Goal: Transaction & Acquisition: Purchase product/service

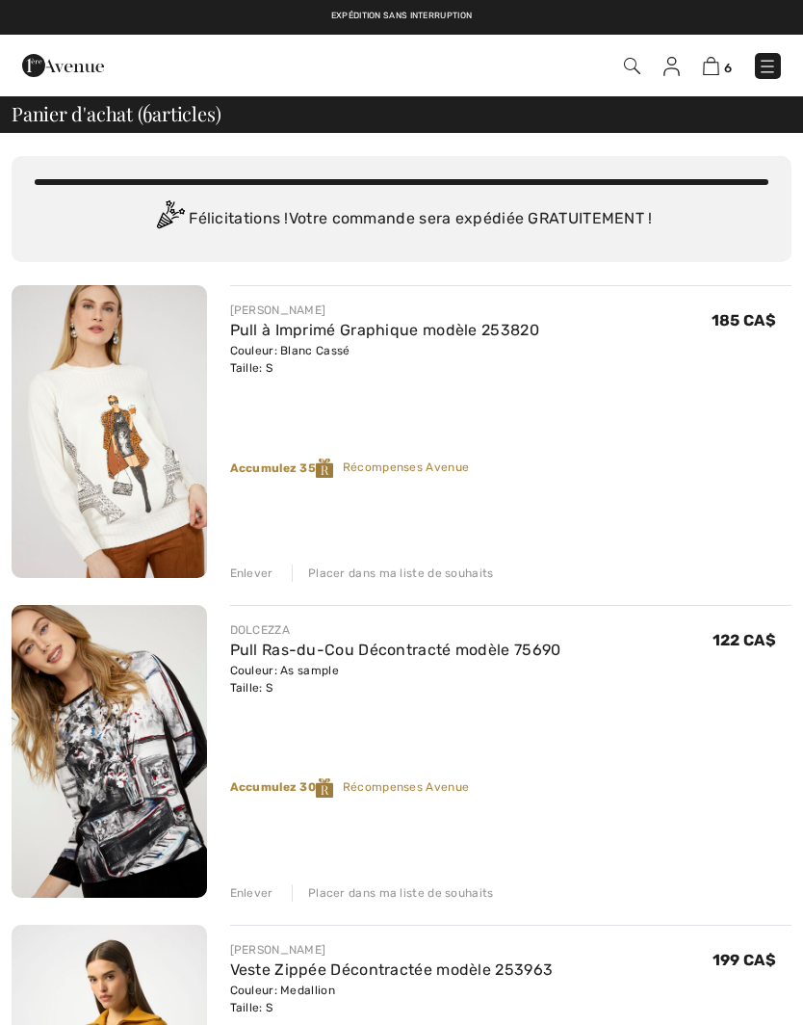
checkbox input "true"
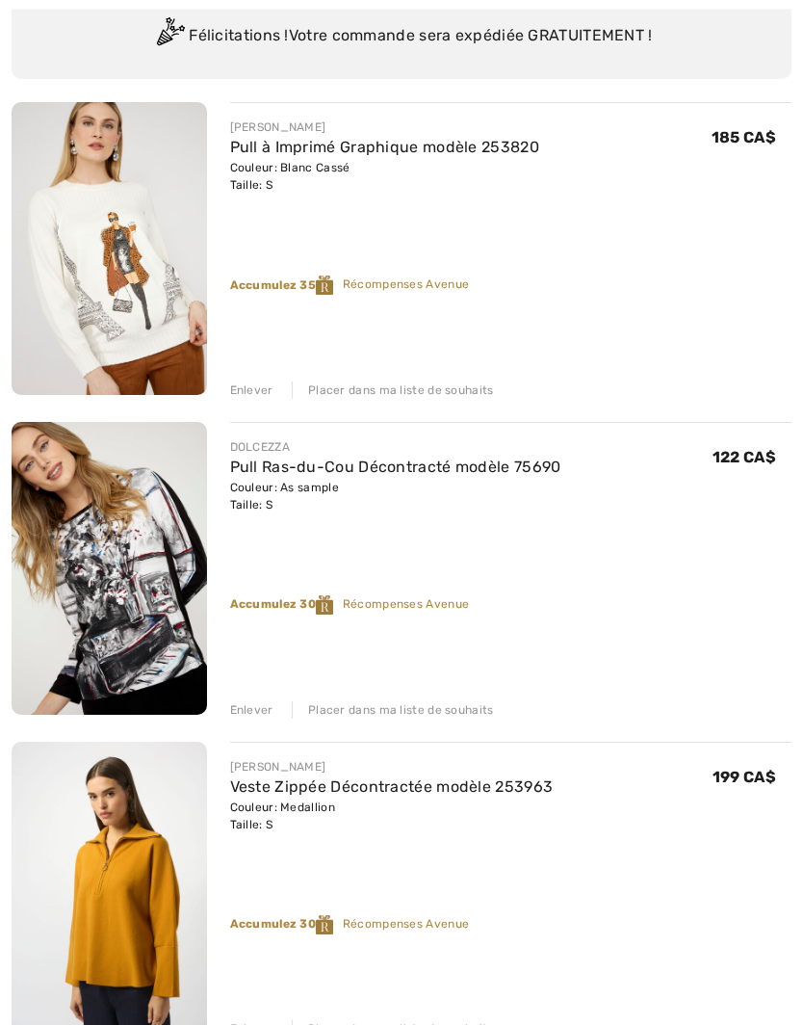
scroll to position [183, 0]
click at [458, 711] on div "Placer dans ma liste de souhaits" at bounding box center [393, 709] width 202 height 17
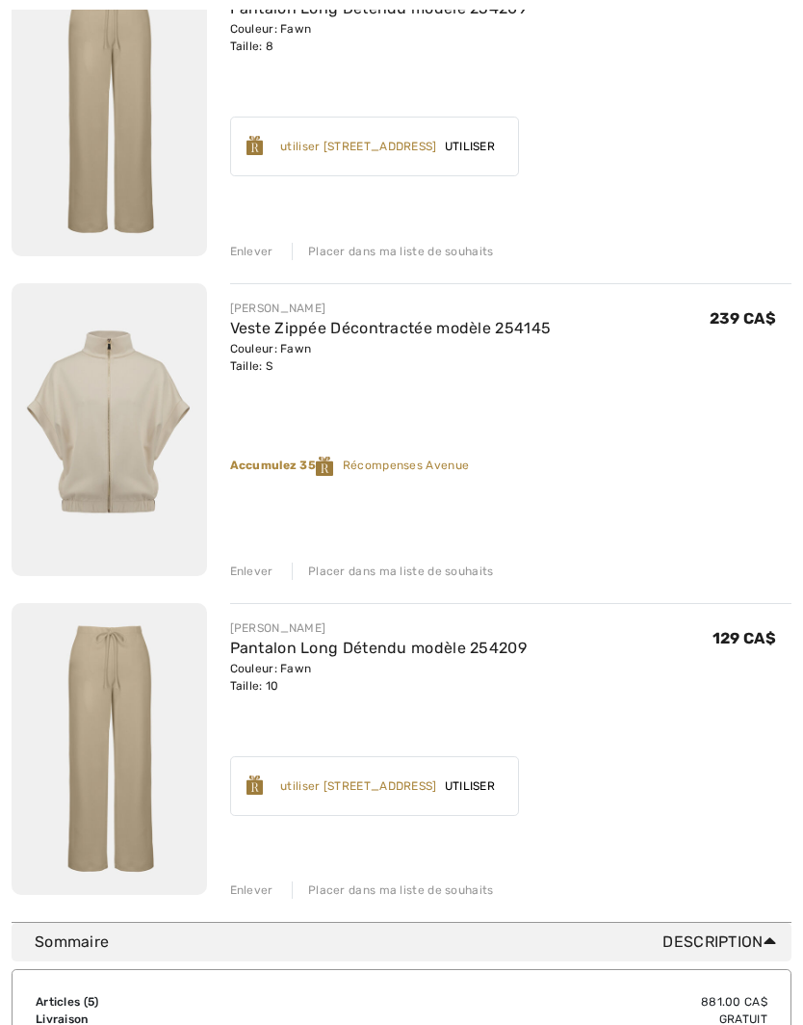
scroll to position [967, 0]
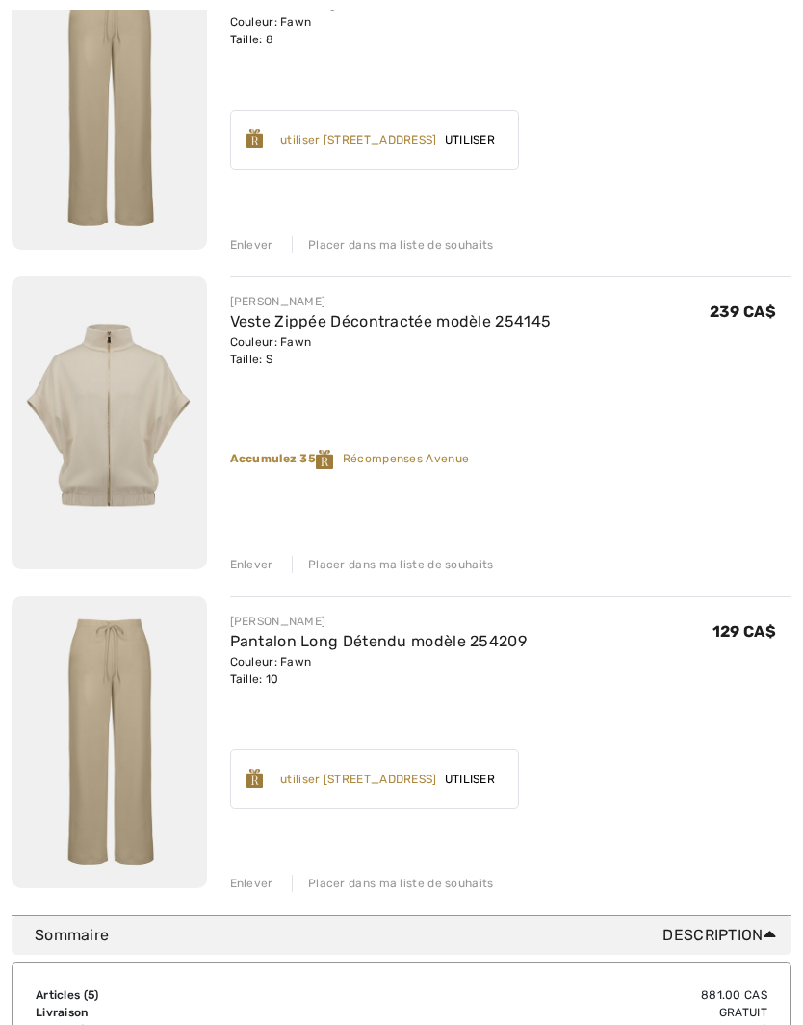
click at [149, 674] on img at bounding box center [109, 742] width 195 height 293
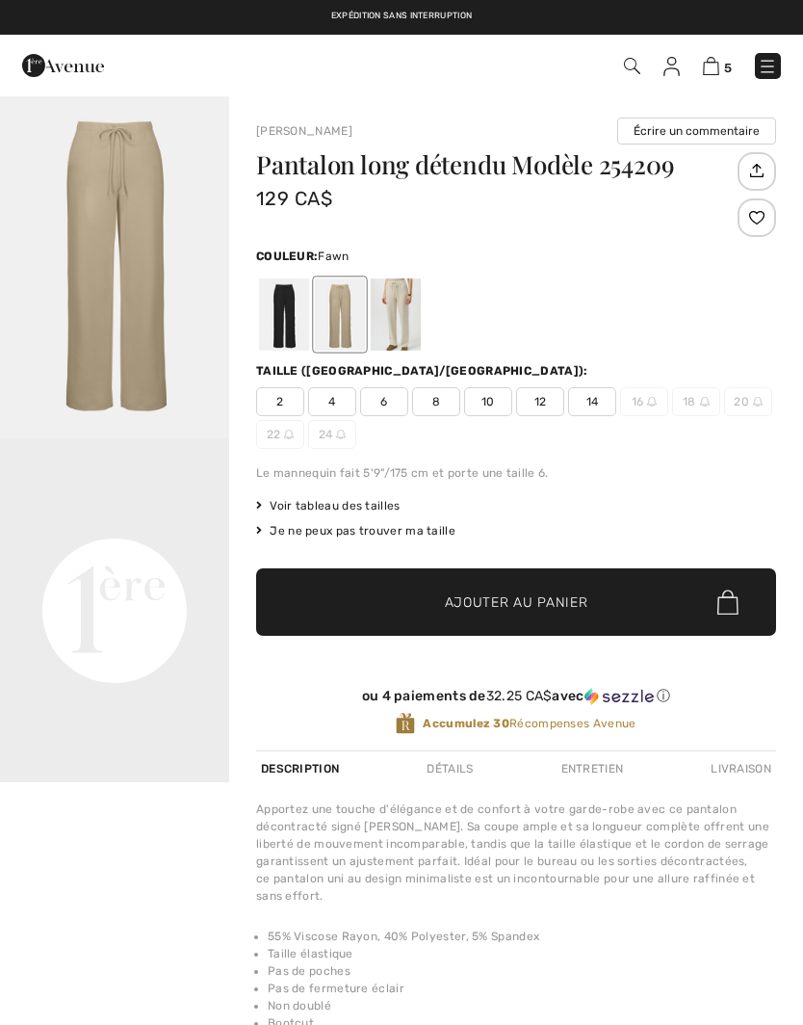
checkbox input "true"
click at [770, 67] on img at bounding box center [767, 66] width 19 height 19
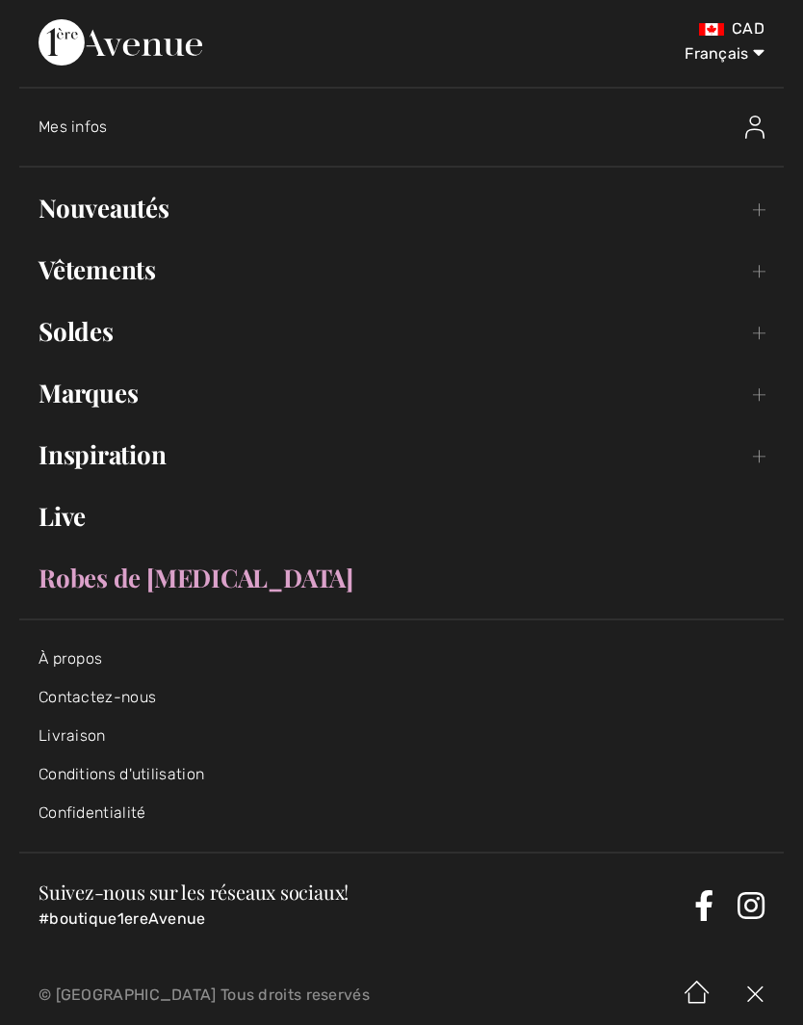
click at [759, 272] on link "Vêtements Toggle submenu" at bounding box center [401, 269] width 765 height 42
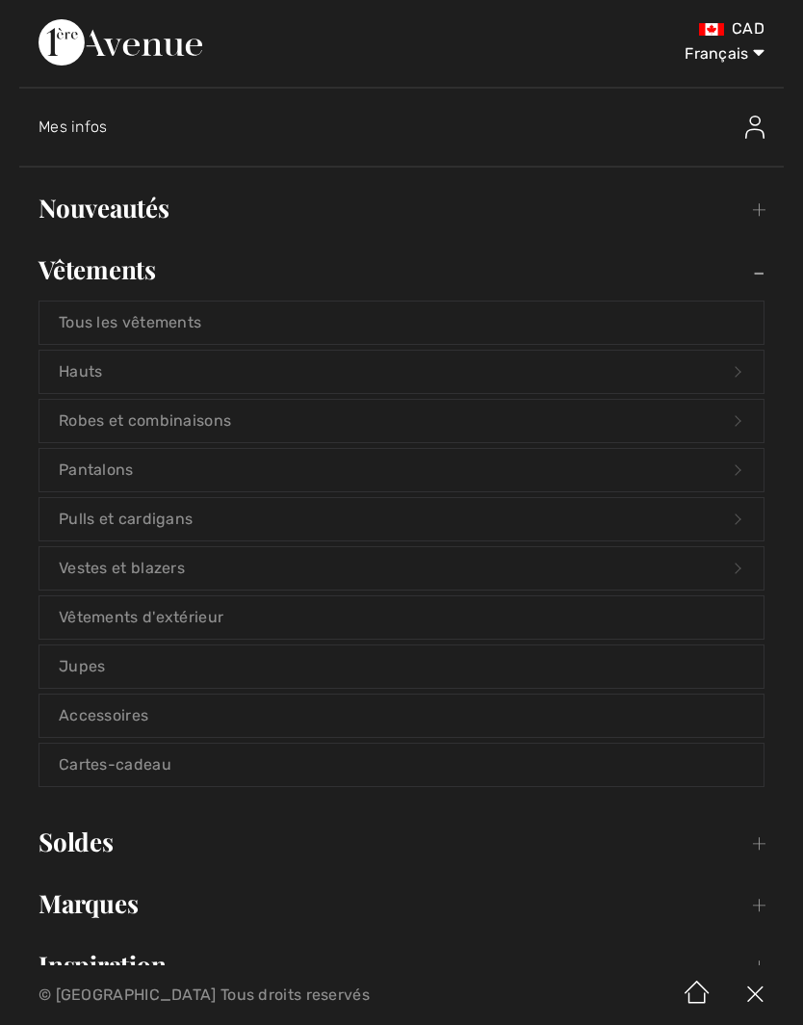
click at [725, 466] on link "Pantalons Open submenu" at bounding box center [401, 470] width 724 height 42
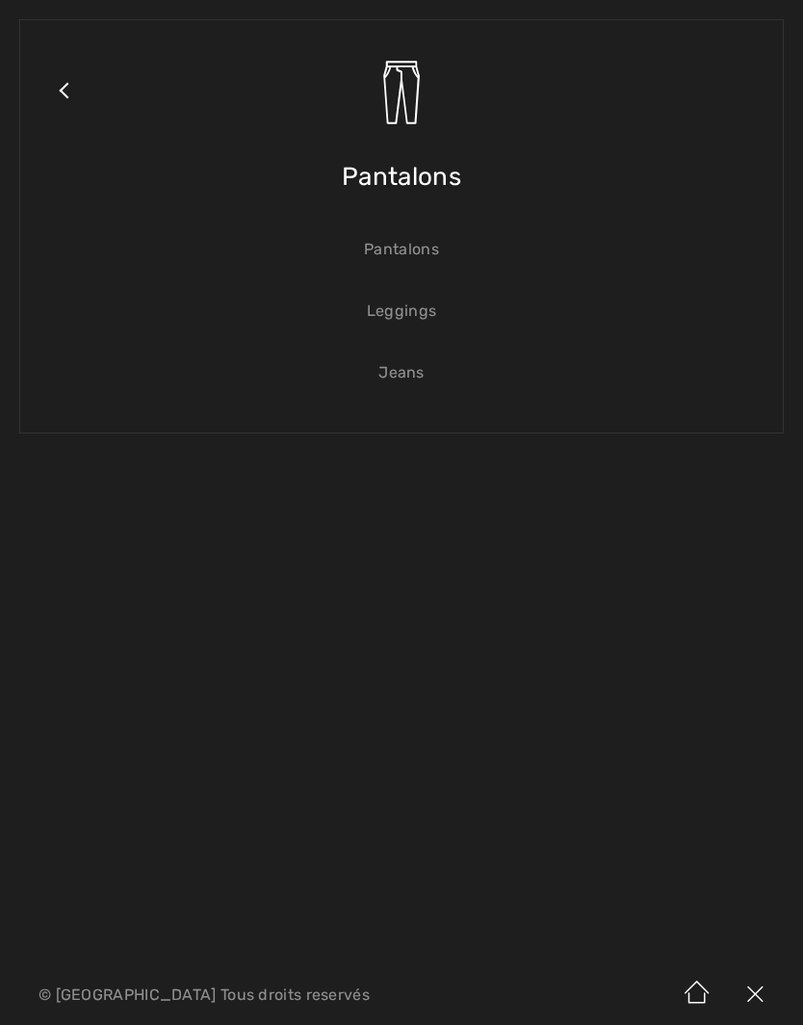
click at [417, 259] on link "Pantalons" at bounding box center [401, 249] width 724 height 42
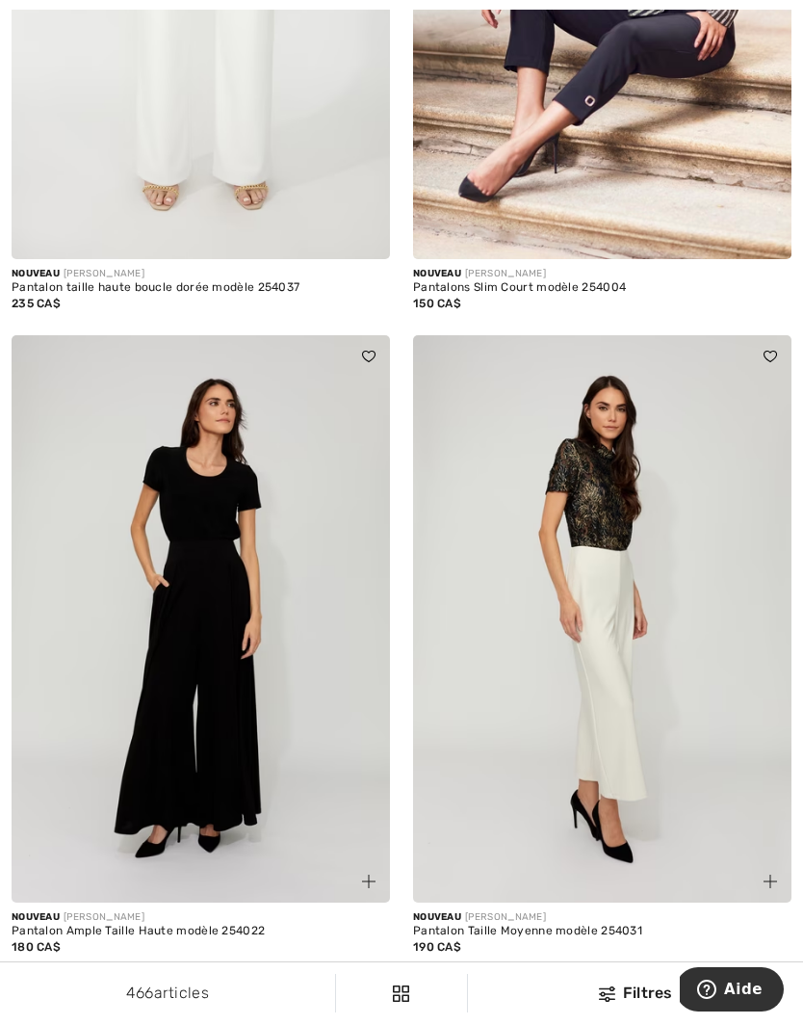
scroll to position [708, 0]
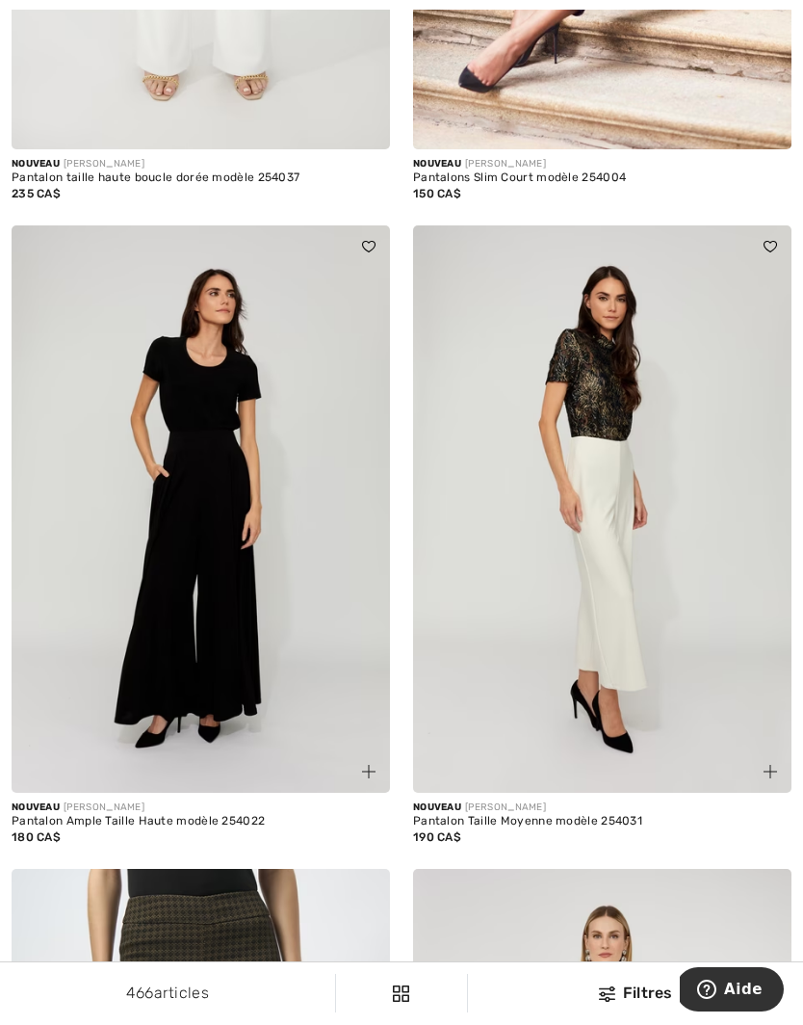
click at [625, 1004] on div "Filtres" at bounding box center [636, 992] width 312 height 23
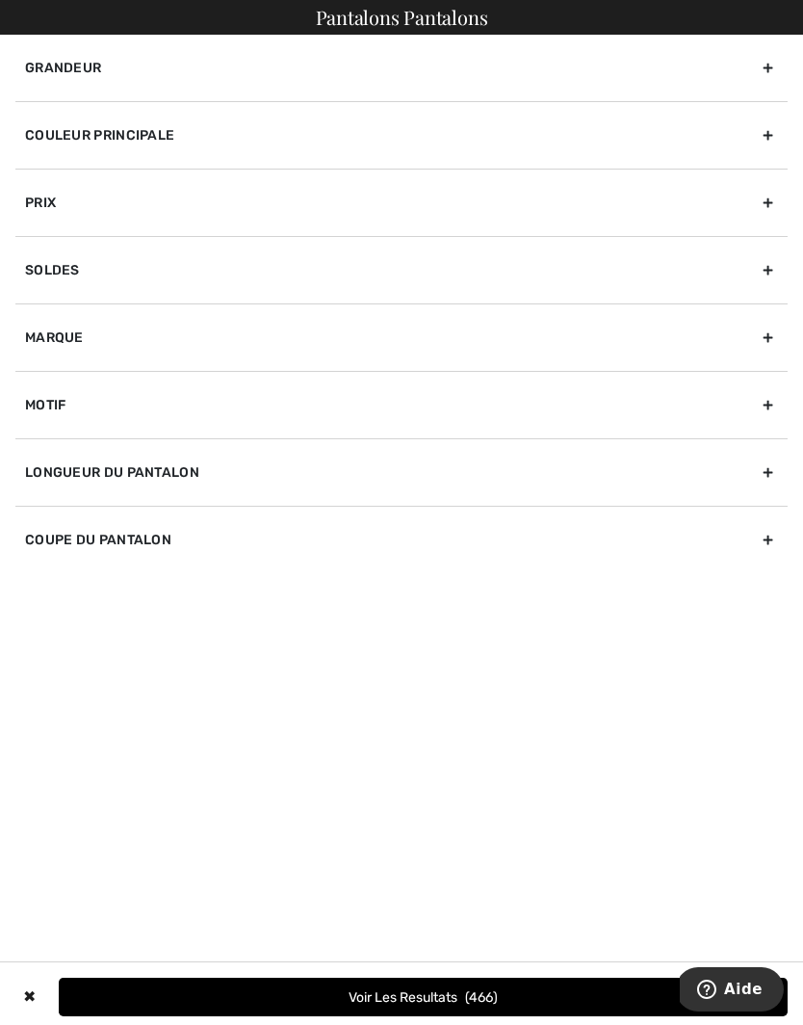
click at [773, 136] on div "Couleur Principale" at bounding box center [401, 134] width 772 height 67
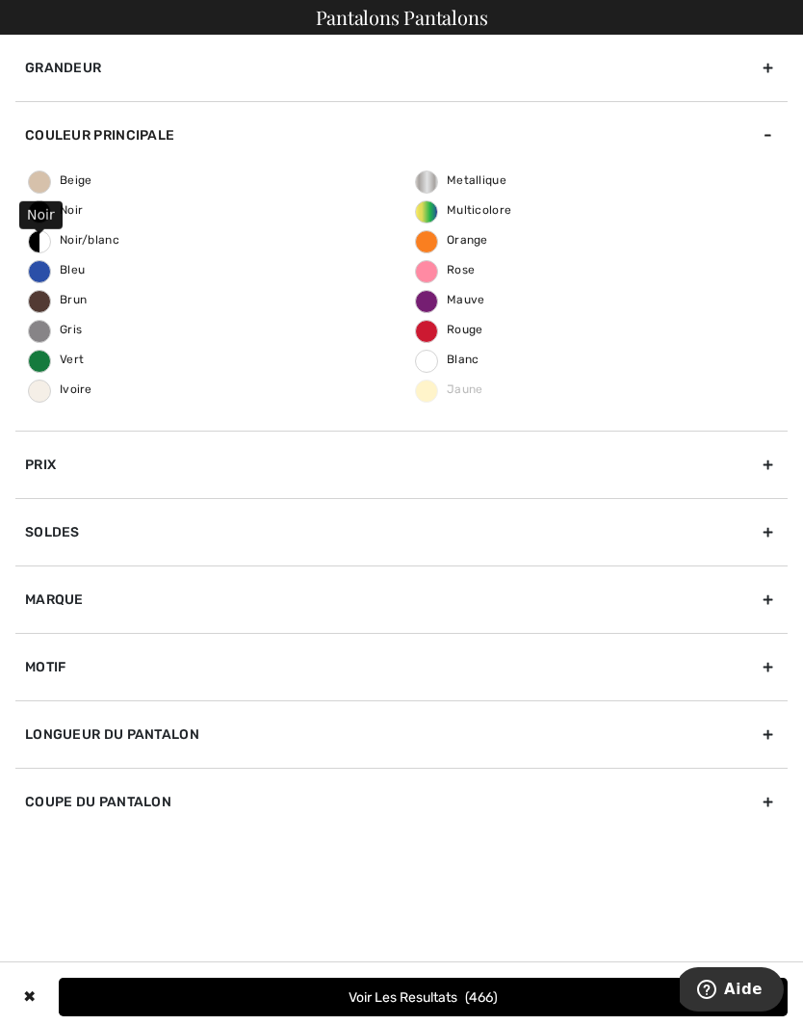
click at [74, 211] on span "Noir" at bounding box center [56, 209] width 54 height 13
click at [0, 0] on input "Noir" at bounding box center [0, 0] width 0 height 0
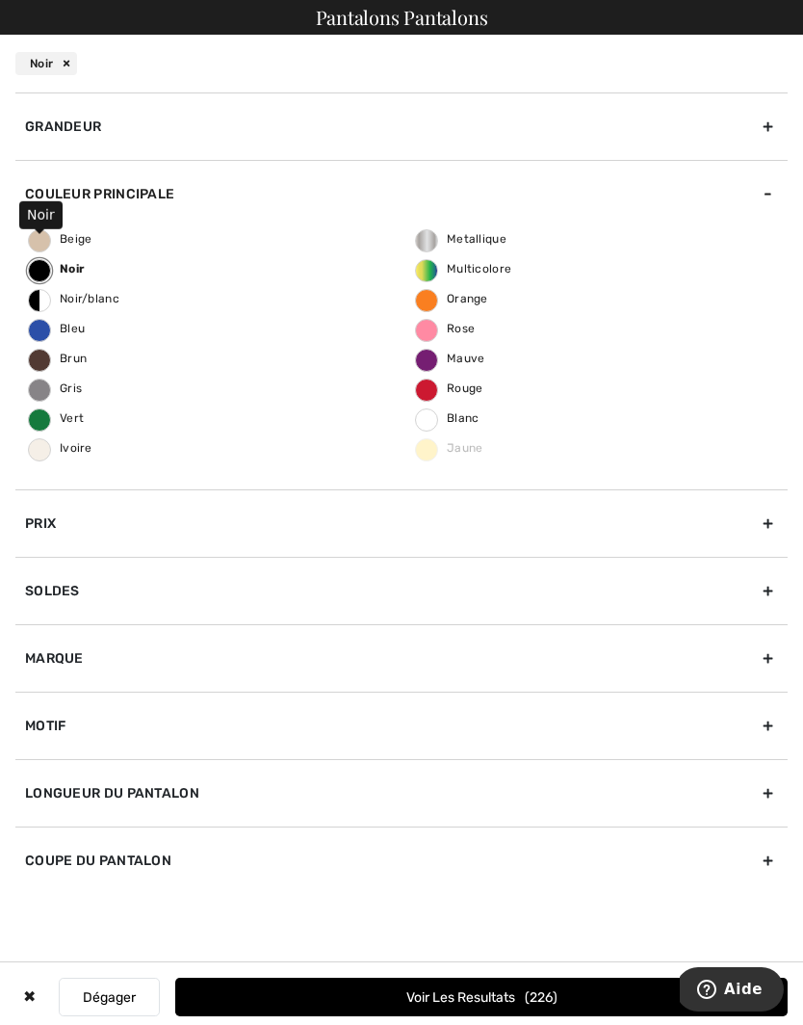
click at [55, 394] on span "Gris" at bounding box center [55, 387] width 53 height 13
click at [0, 0] on input "Gris" at bounding box center [0, 0] width 0 height 0
click at [770, 122] on div "Grandeur" at bounding box center [401, 125] width 772 height 67
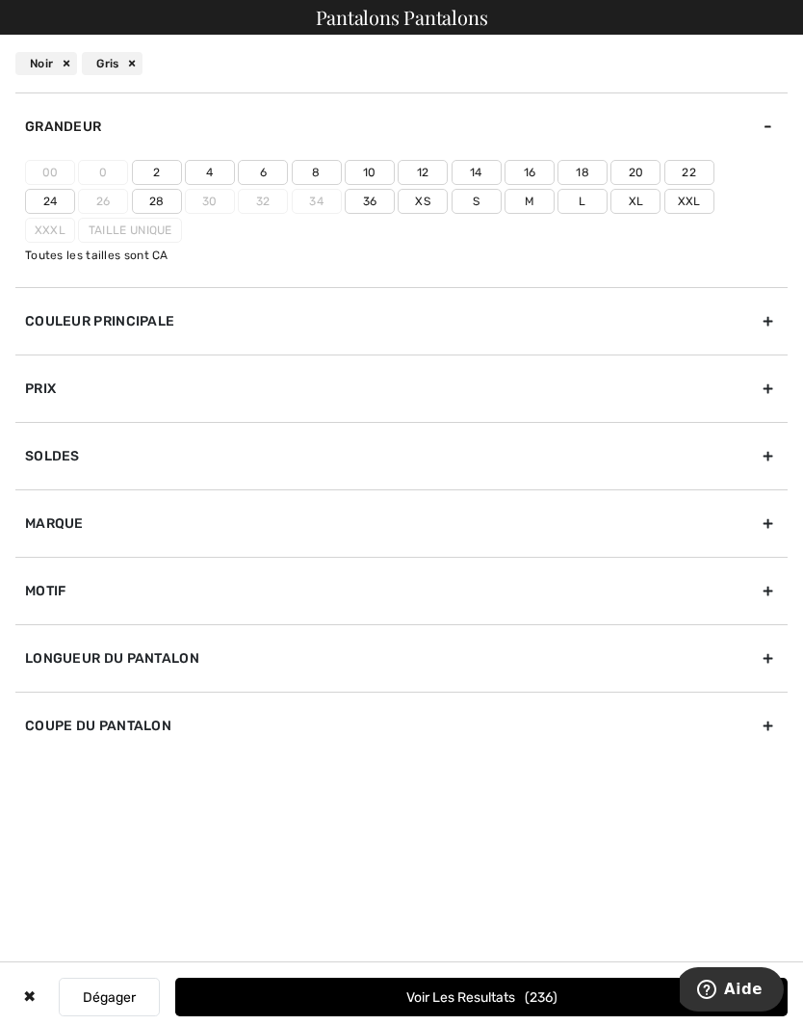
click at [323, 169] on label "8" at bounding box center [317, 172] width 50 height 25
click at [0, 0] on input"] "8" at bounding box center [0, 0] width 0 height 0
click at [377, 170] on label "10" at bounding box center [370, 172] width 50 height 25
click at [0, 0] on input"] "10" at bounding box center [0, 0] width 0 height 0
click at [505, 196] on label "M" at bounding box center [530, 201] width 50 height 25
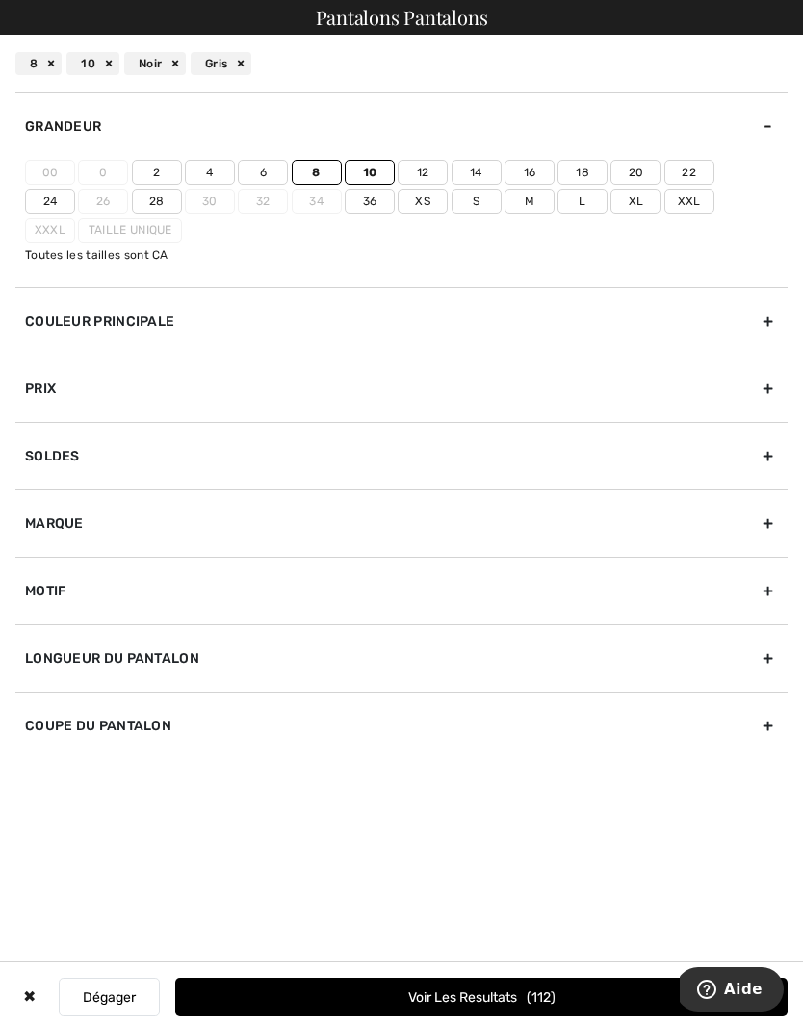
click at [0, 0] on input"] "M" at bounding box center [0, 0] width 0 height 0
click at [582, 1016] on button "Voir les resultats 137" at bounding box center [481, 996] width 612 height 39
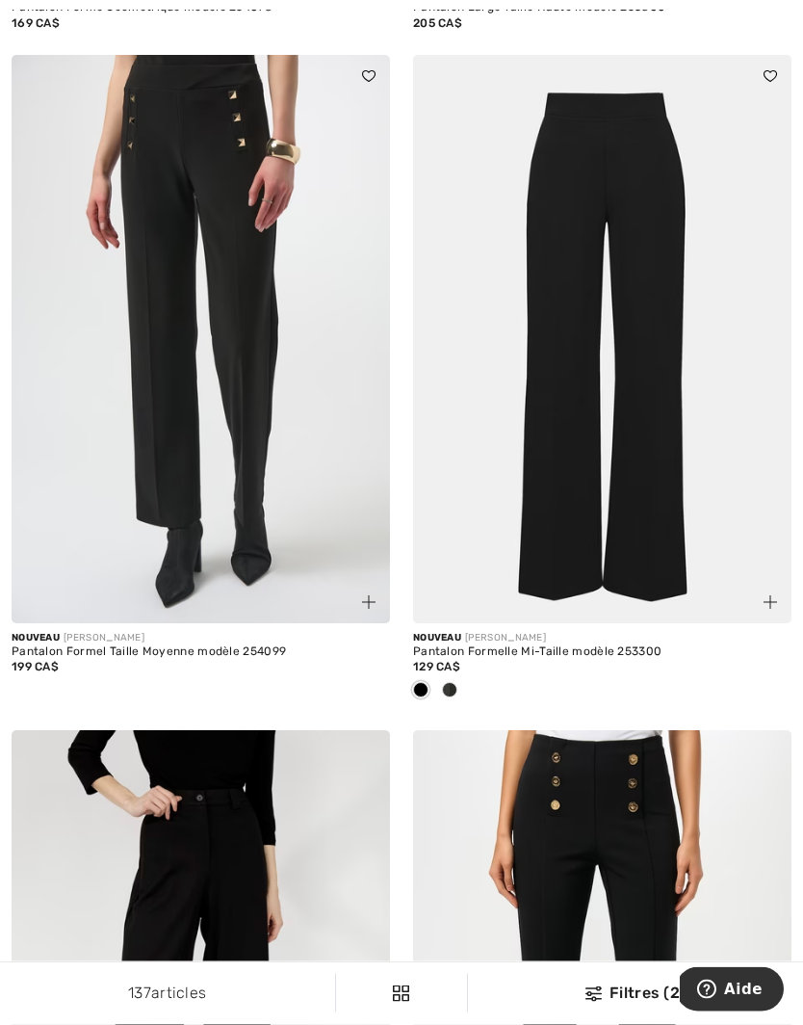
scroll to position [1520, 0]
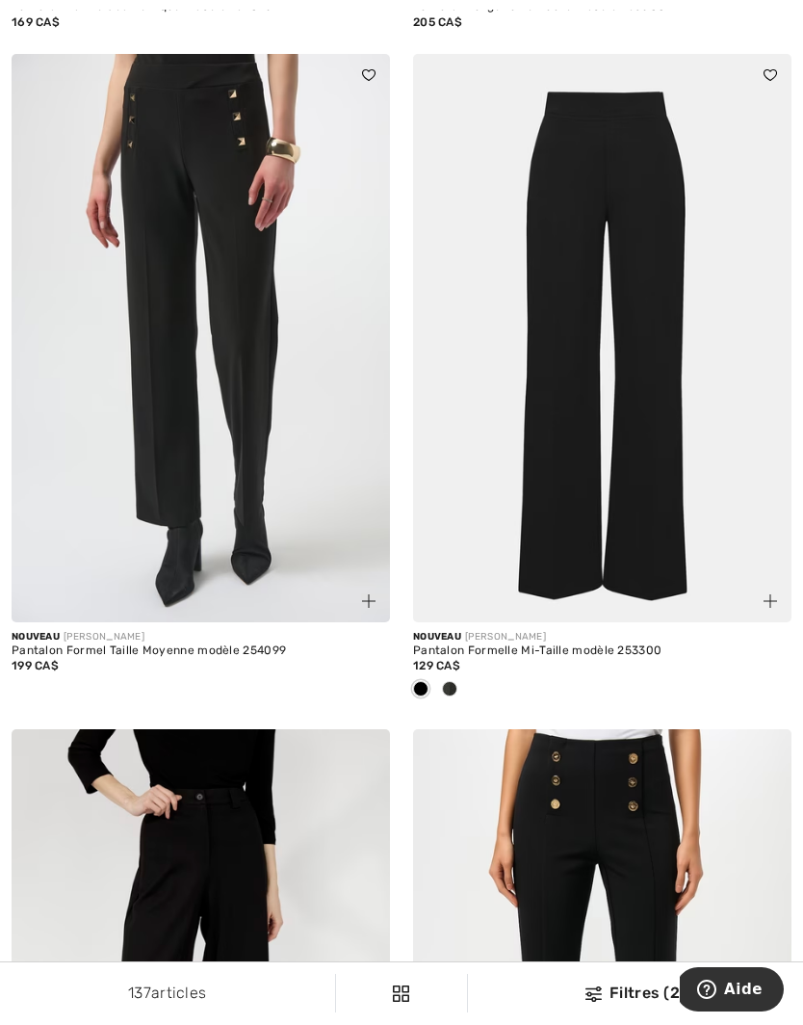
click at [459, 687] on div at bounding box center [449, 690] width 29 height 32
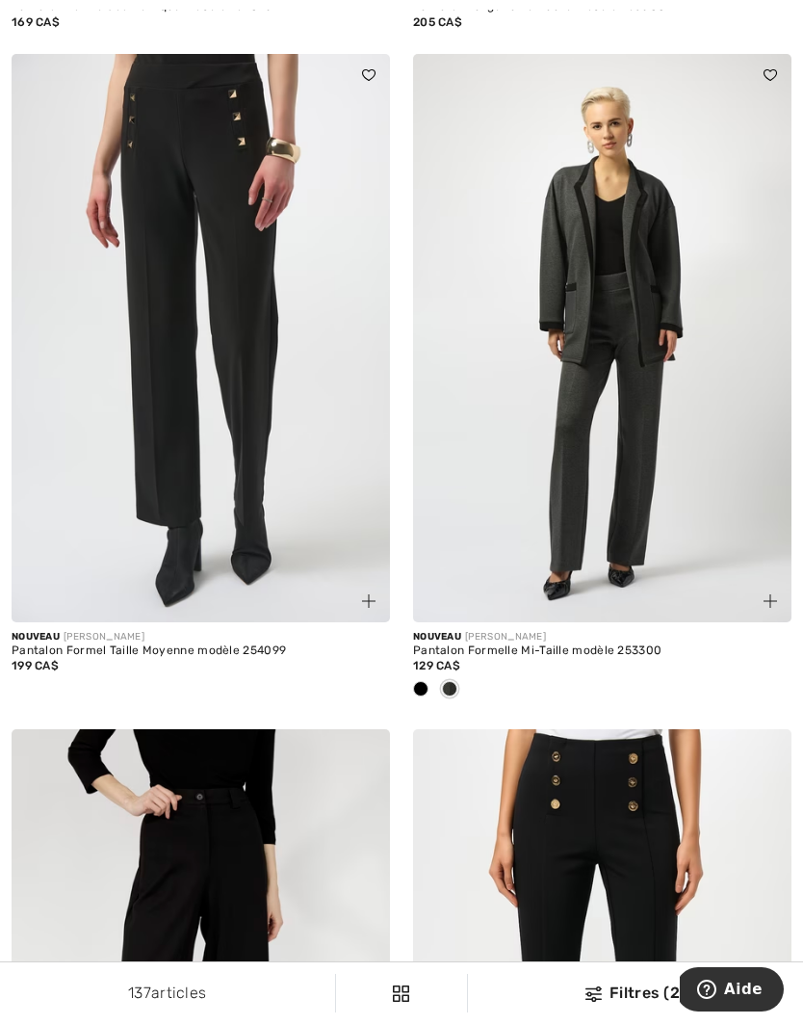
click at [430, 678] on div at bounding box center [420, 690] width 29 height 32
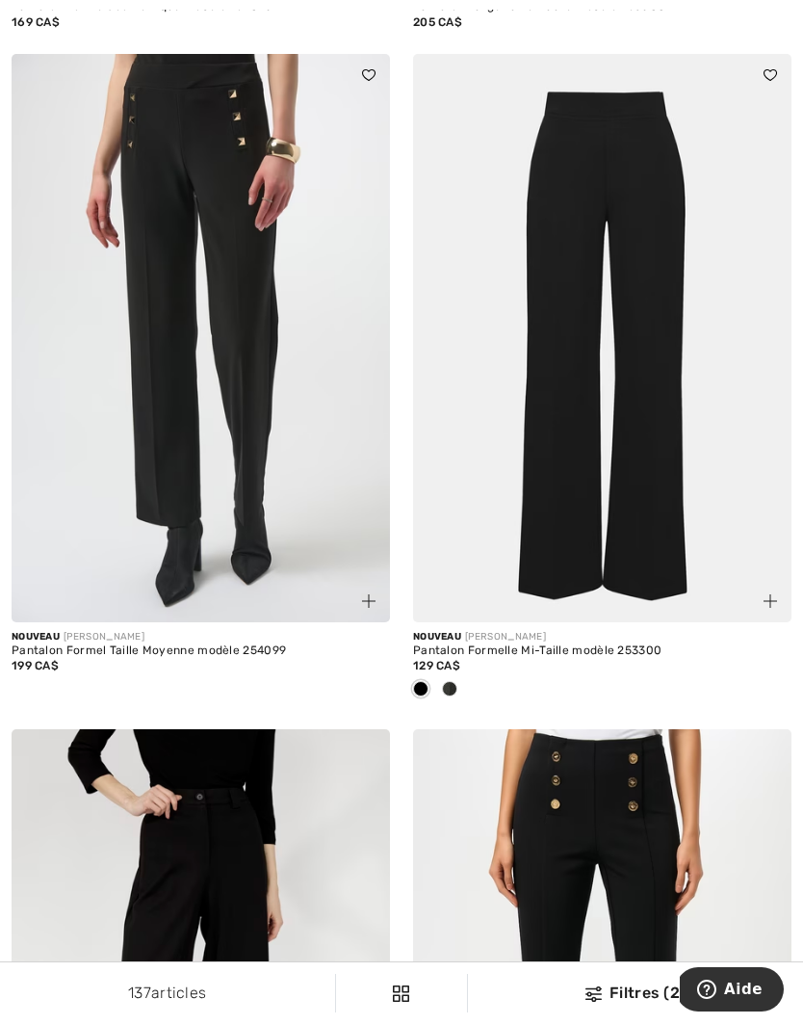
click at [613, 440] on img at bounding box center [602, 338] width 378 height 568
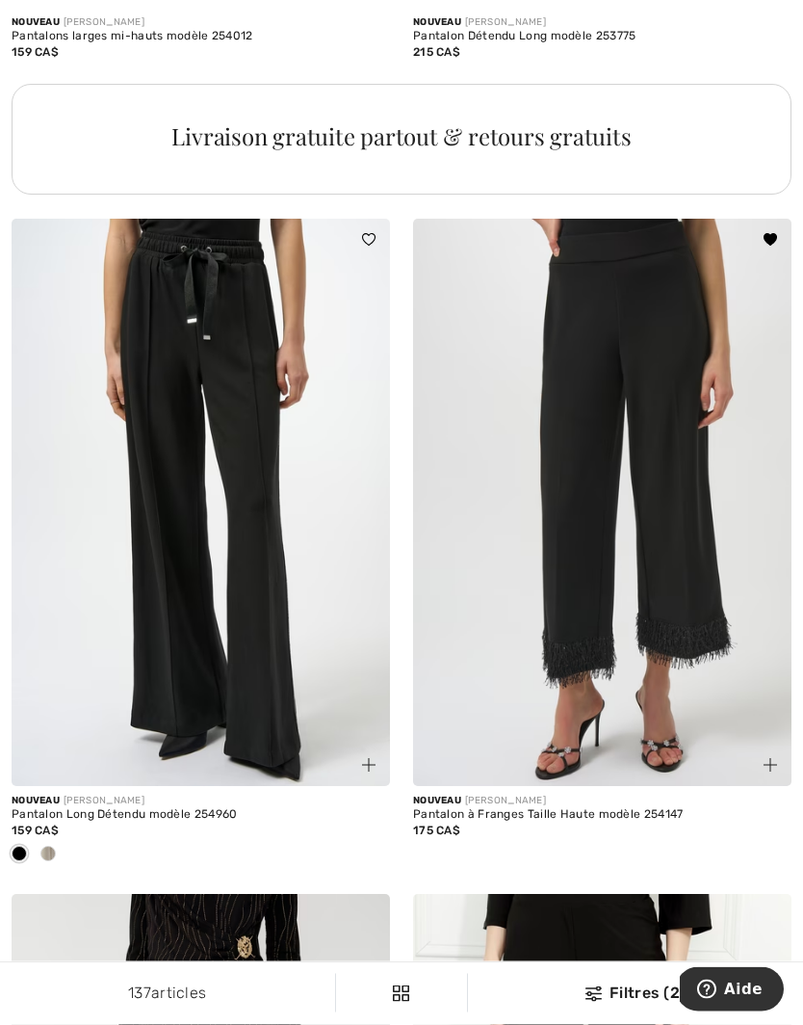
scroll to position [4160, 0]
click at [57, 845] on div at bounding box center [48, 855] width 29 height 32
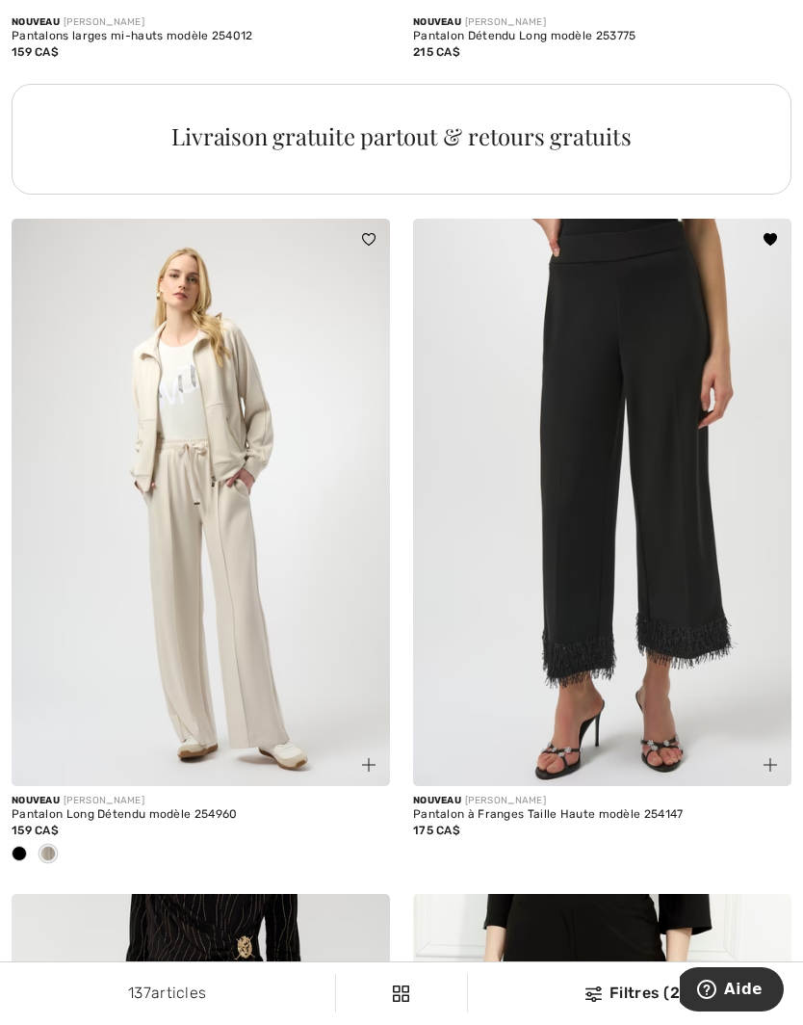
click at [31, 839] on div at bounding box center [19, 855] width 29 height 32
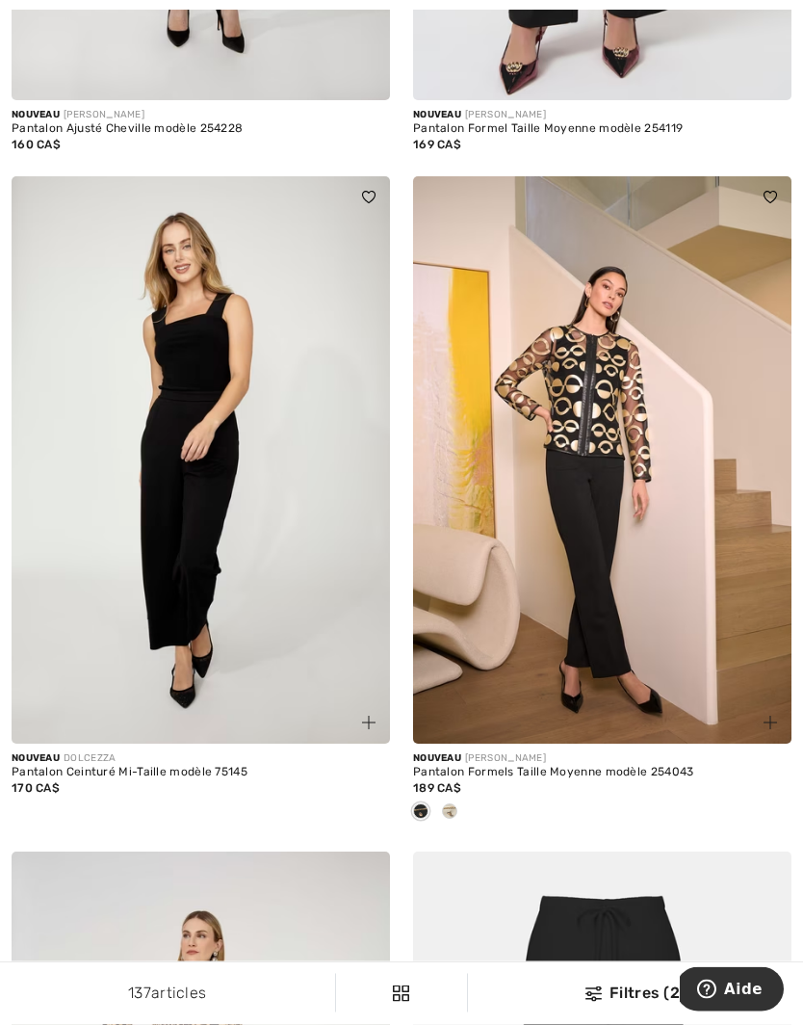
scroll to position [6808, 0]
click at [261, 568] on img at bounding box center [201, 460] width 378 height 568
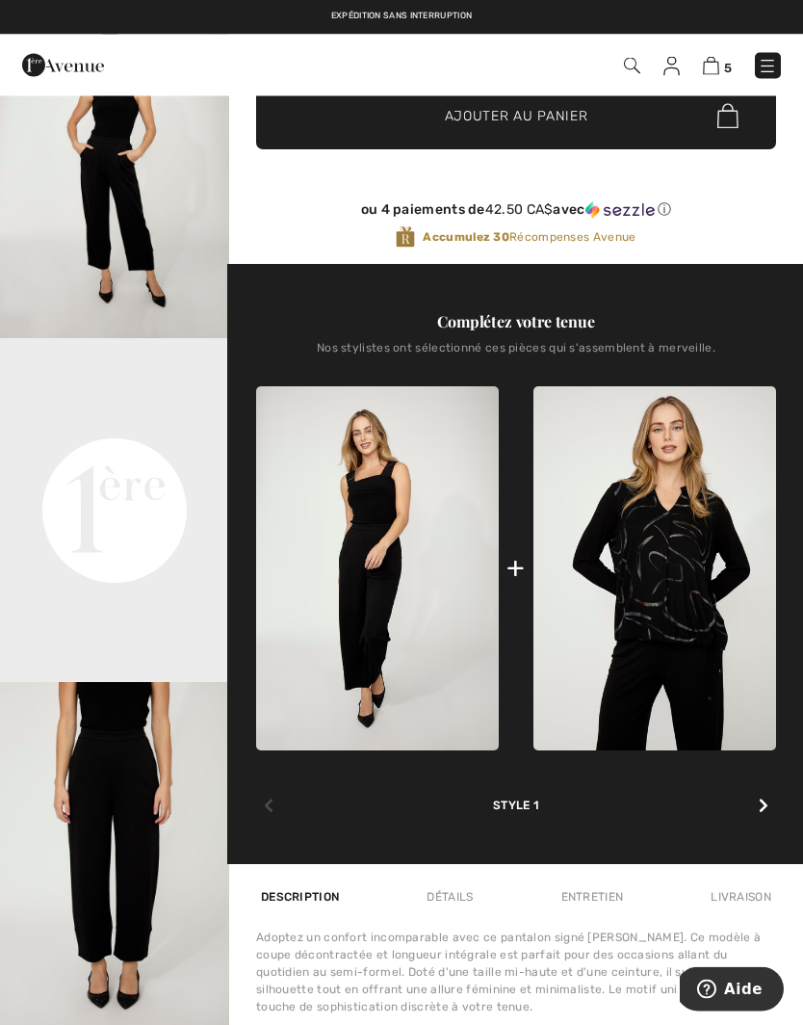
scroll to position [444, 0]
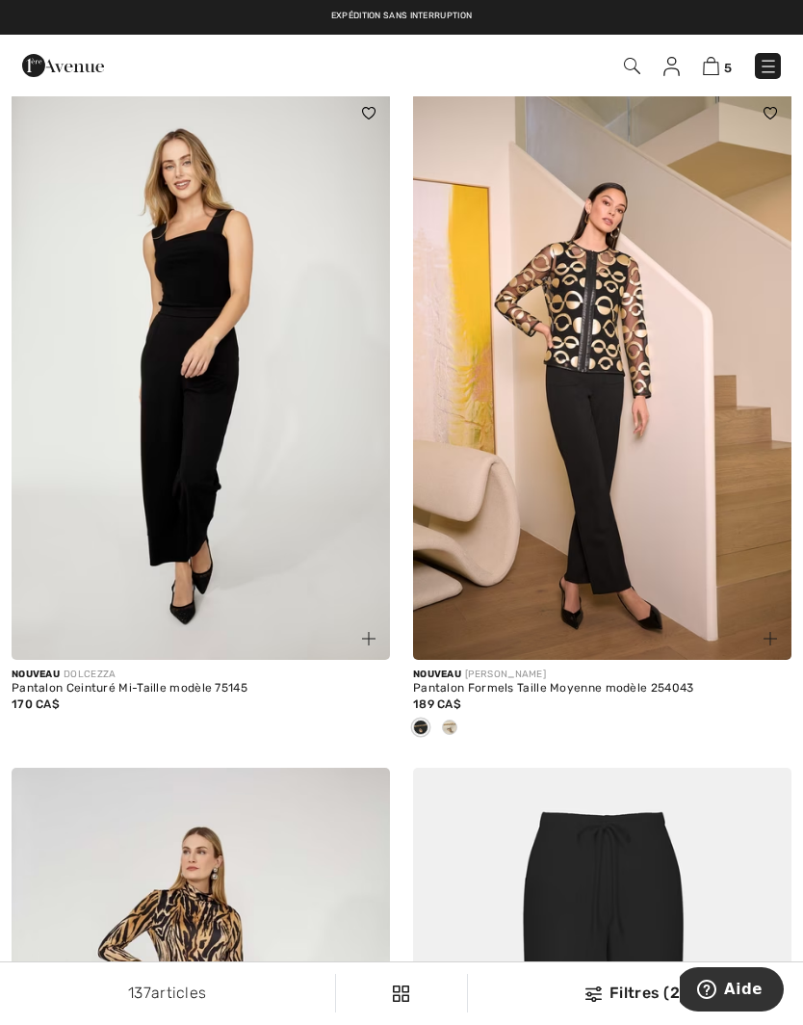
click at [456, 721] on span at bounding box center [449, 726] width 15 height 15
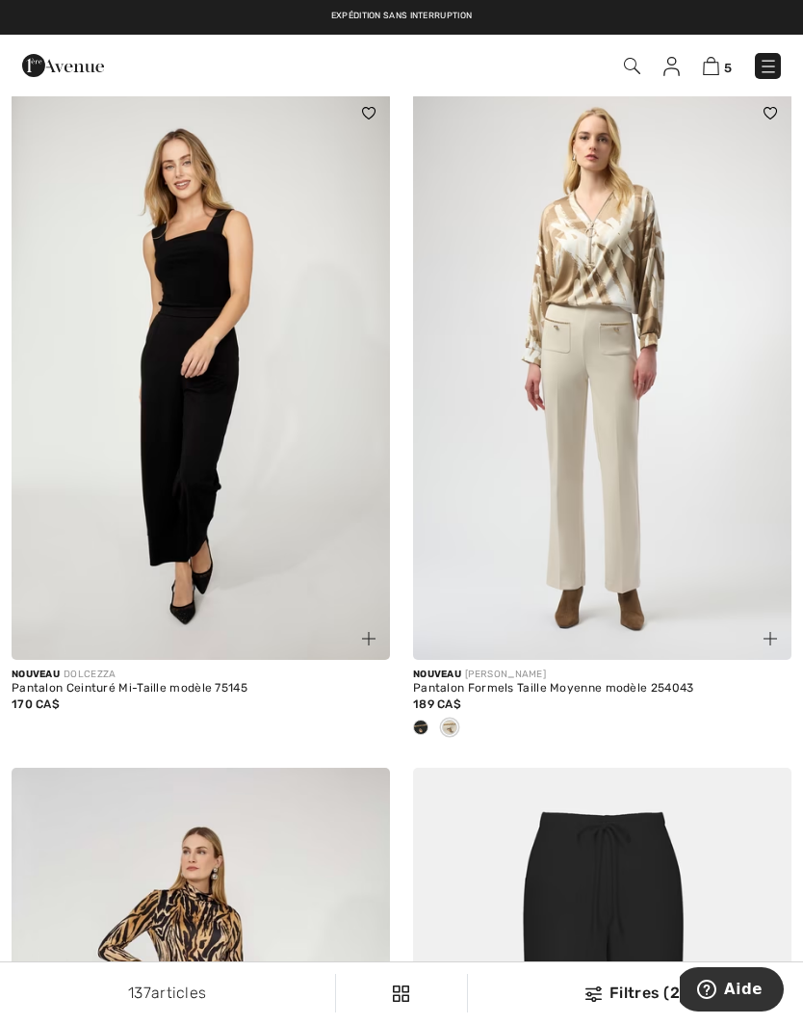
click at [426, 713] on div at bounding box center [420, 729] width 29 height 32
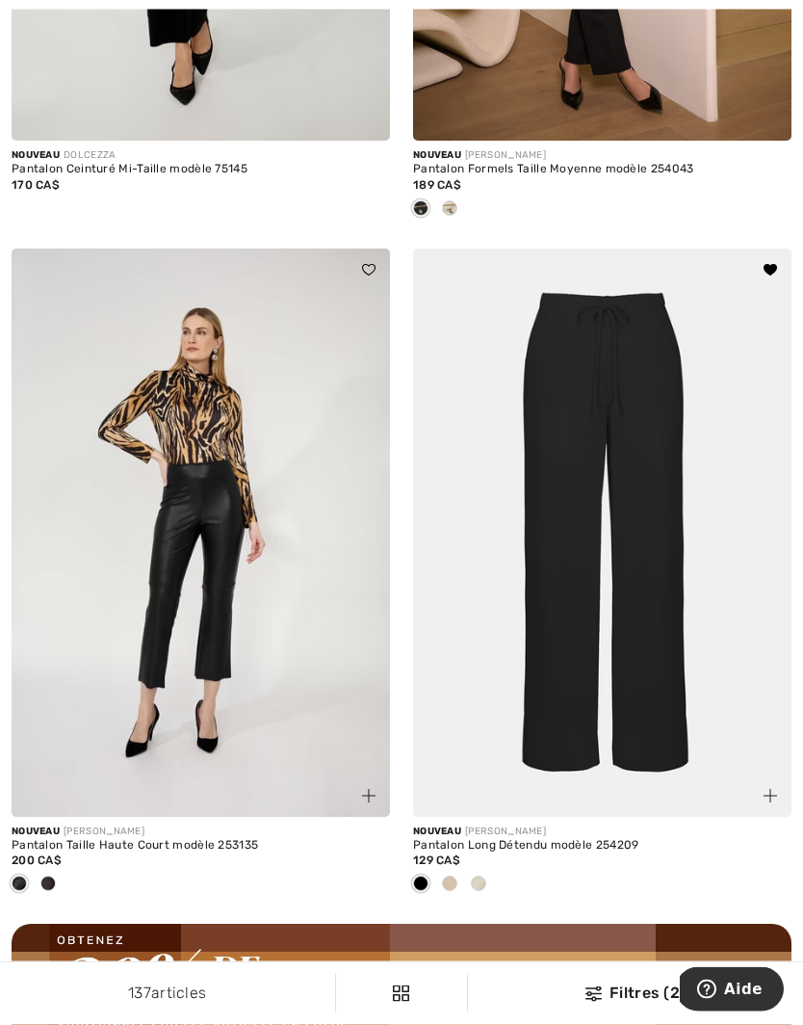
scroll to position [7411, 0]
click at [454, 877] on span at bounding box center [449, 882] width 15 height 15
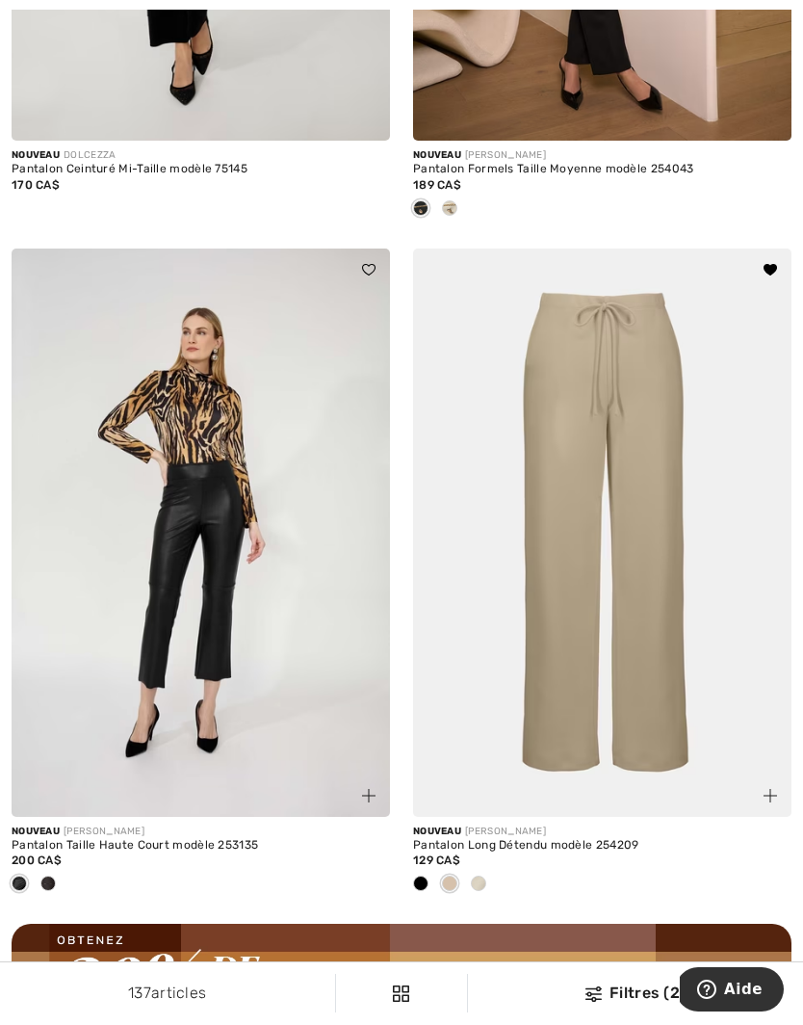
click at [485, 869] on div at bounding box center [478, 885] width 29 height 32
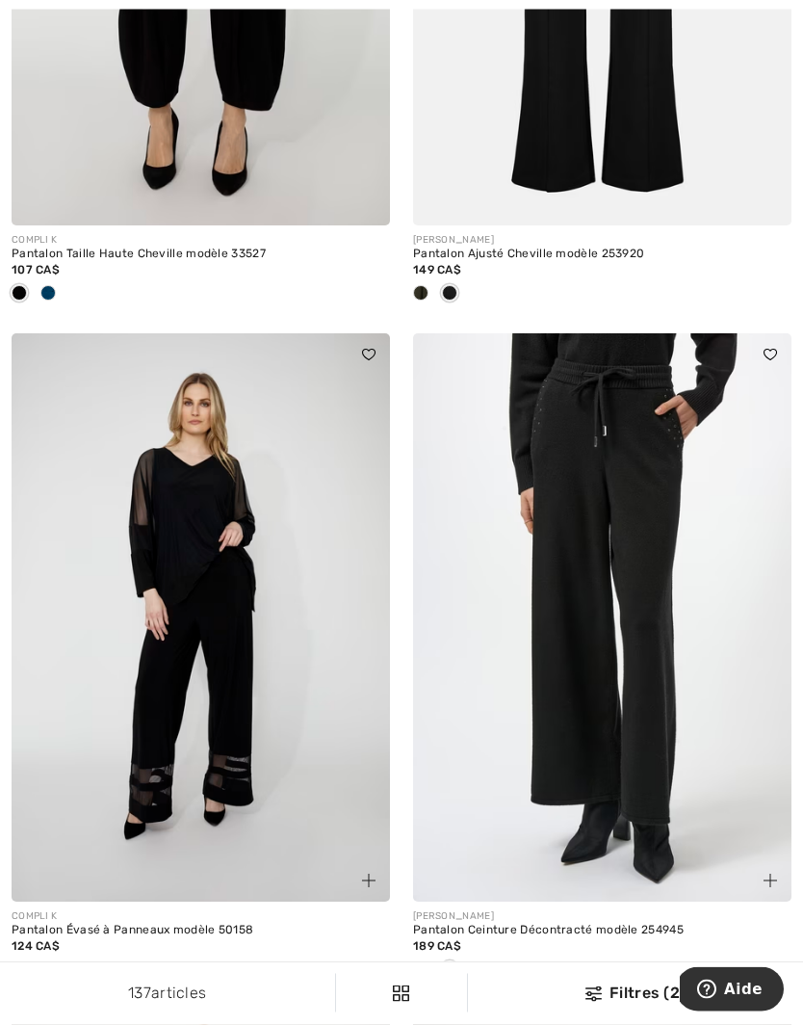
scroll to position [9471, 0]
click at [428, 961] on span at bounding box center [420, 968] width 15 height 15
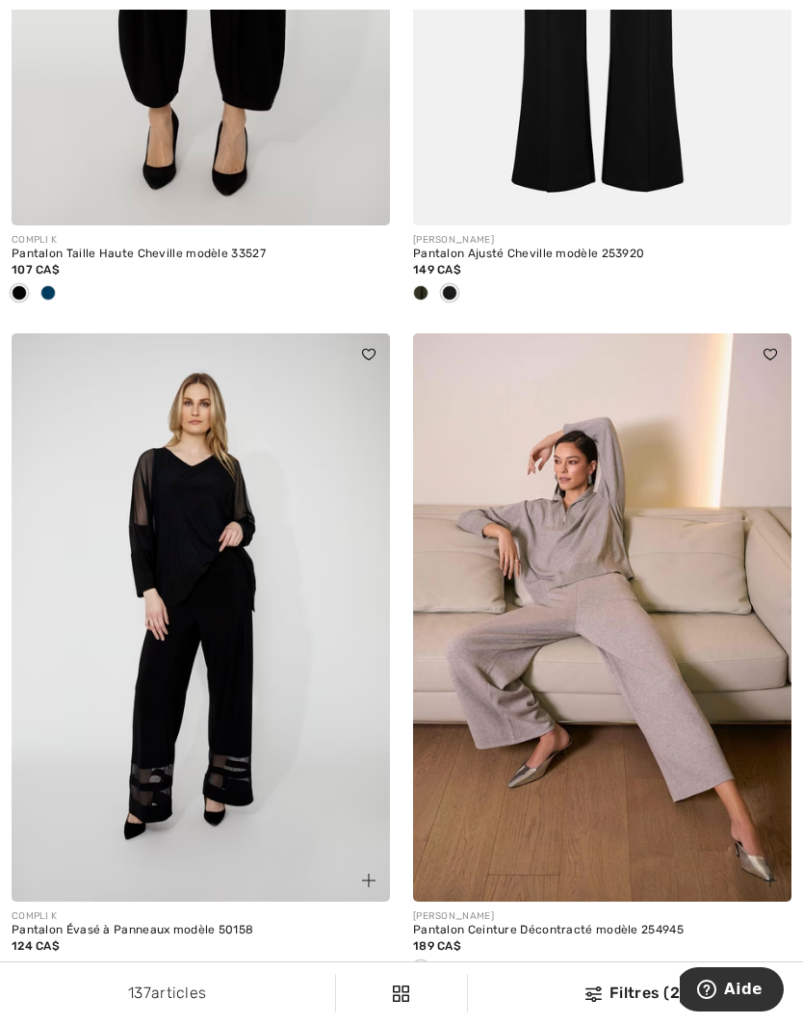
click at [463, 954] on div at bounding box center [449, 970] width 29 height 32
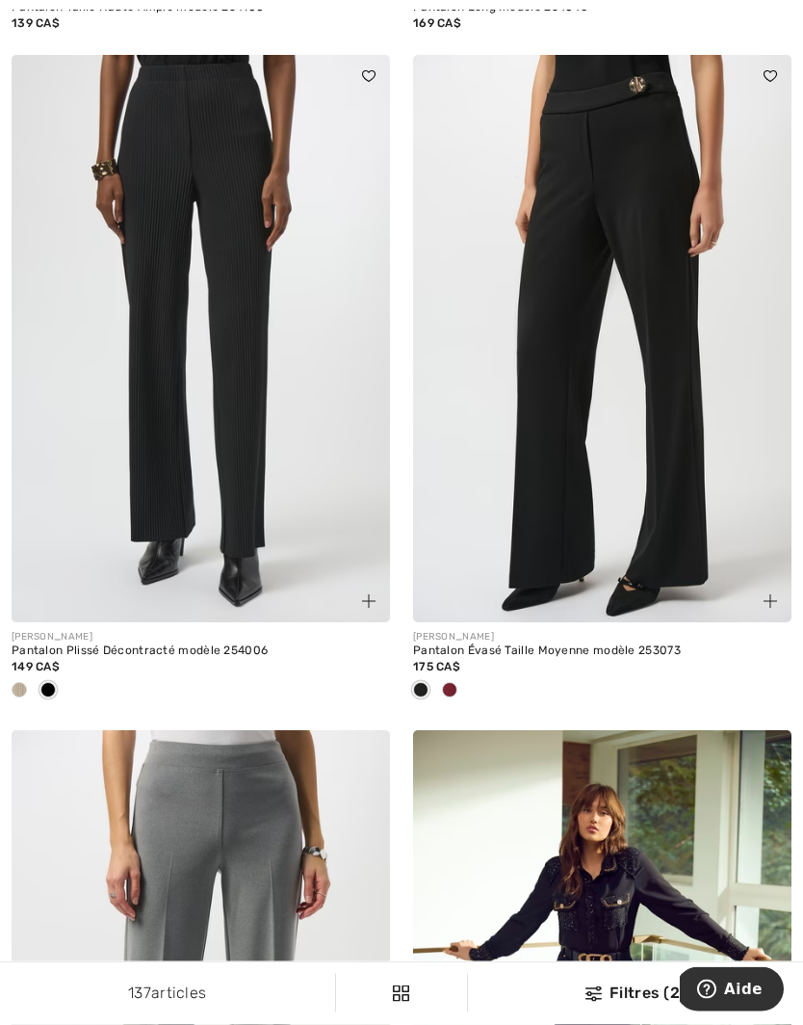
scroll to position [11173, 0]
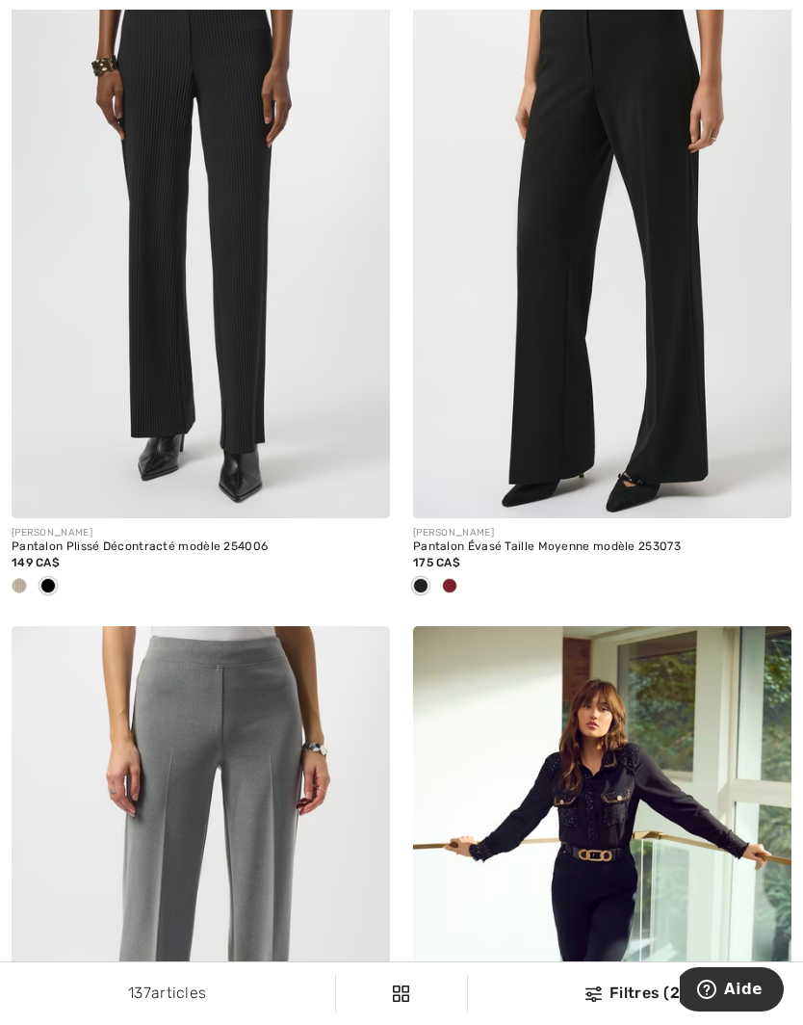
click at [13, 578] on span at bounding box center [19, 585] width 15 height 15
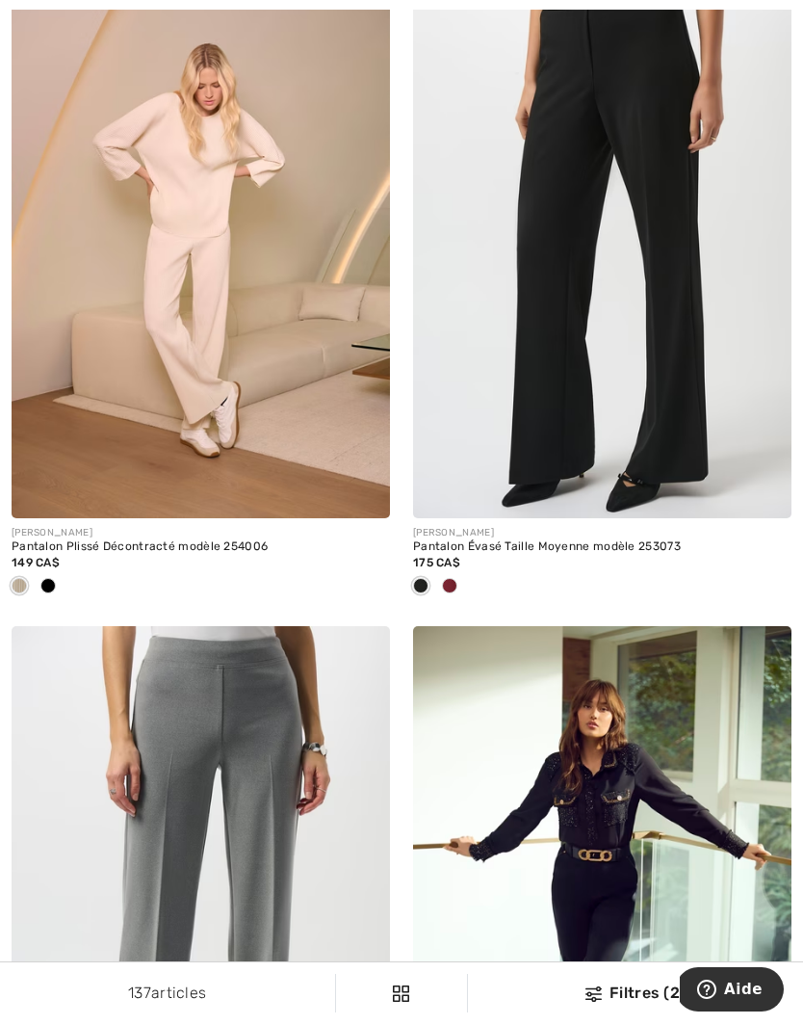
click at [455, 578] on span at bounding box center [449, 585] width 15 height 15
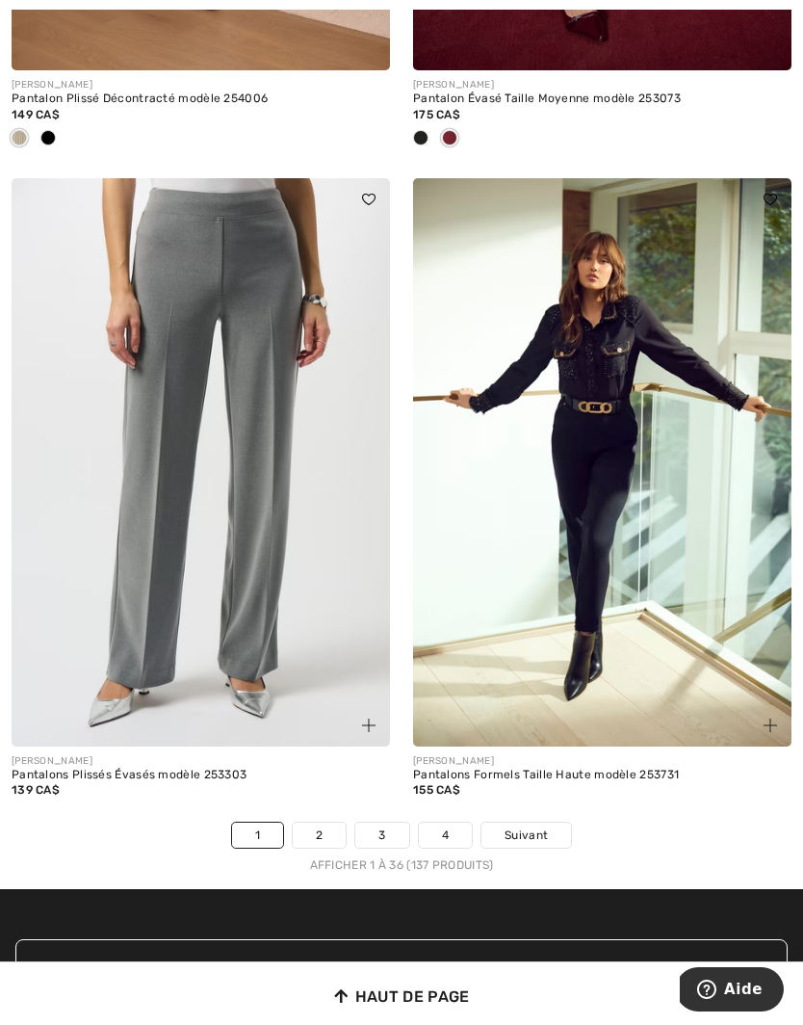
scroll to position [11655, 0]
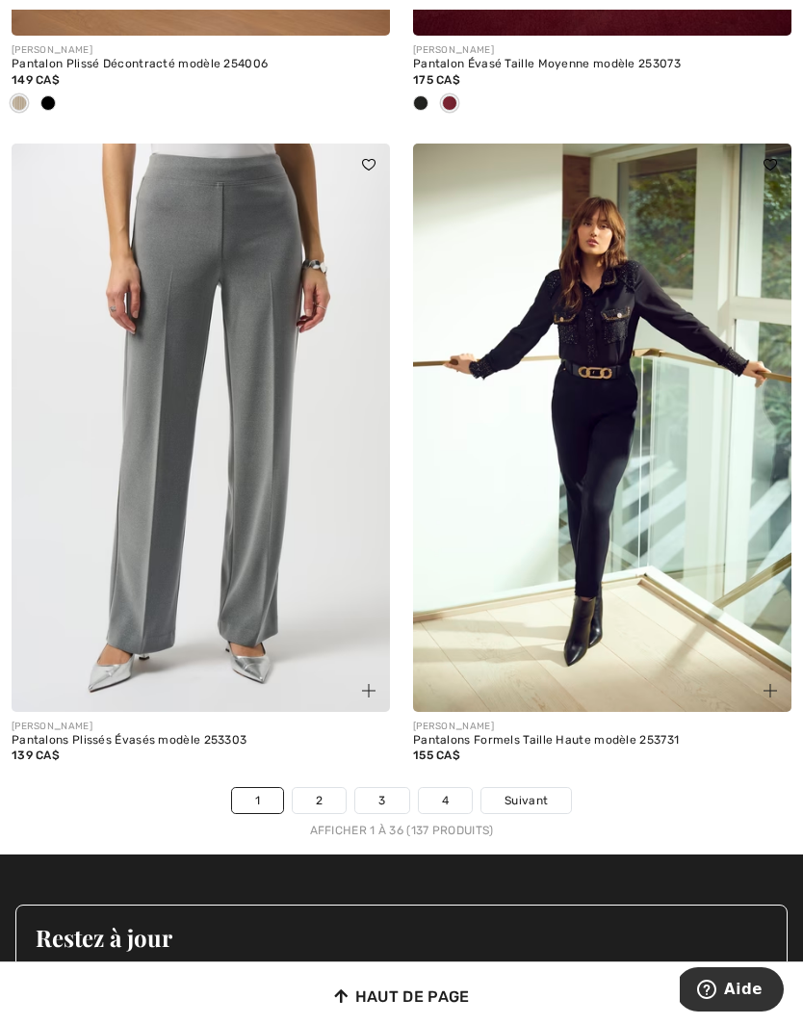
click at [324, 788] on link "2" at bounding box center [319, 800] width 53 height 25
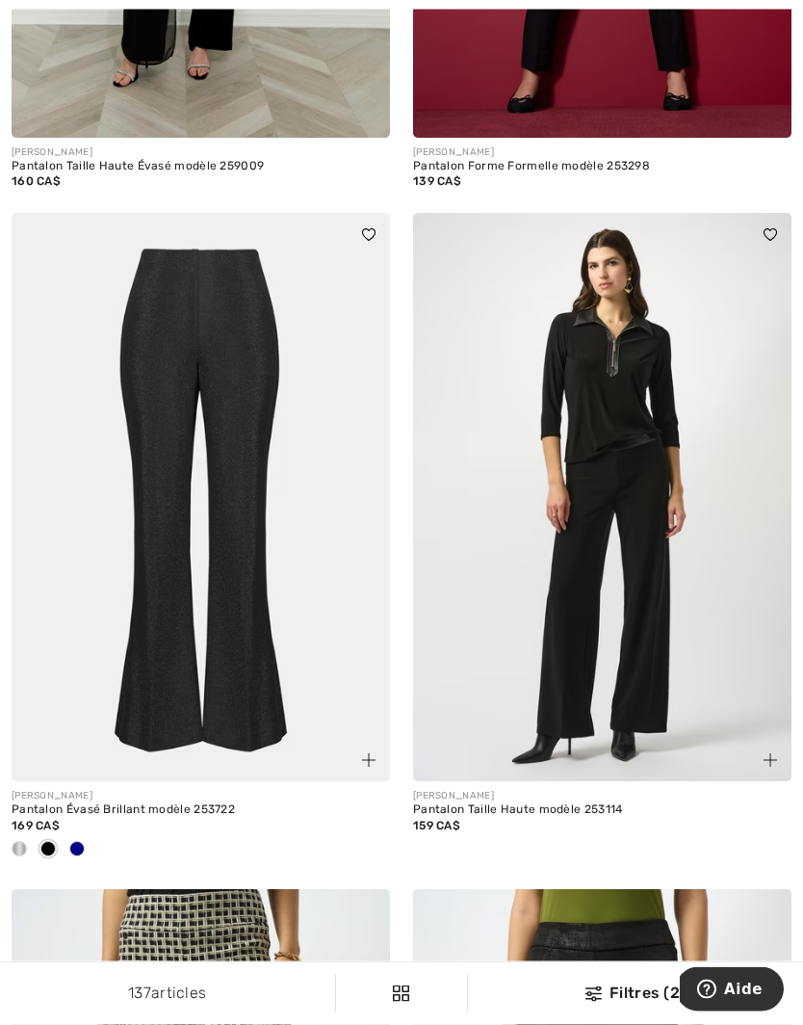
scroll to position [6128, 0]
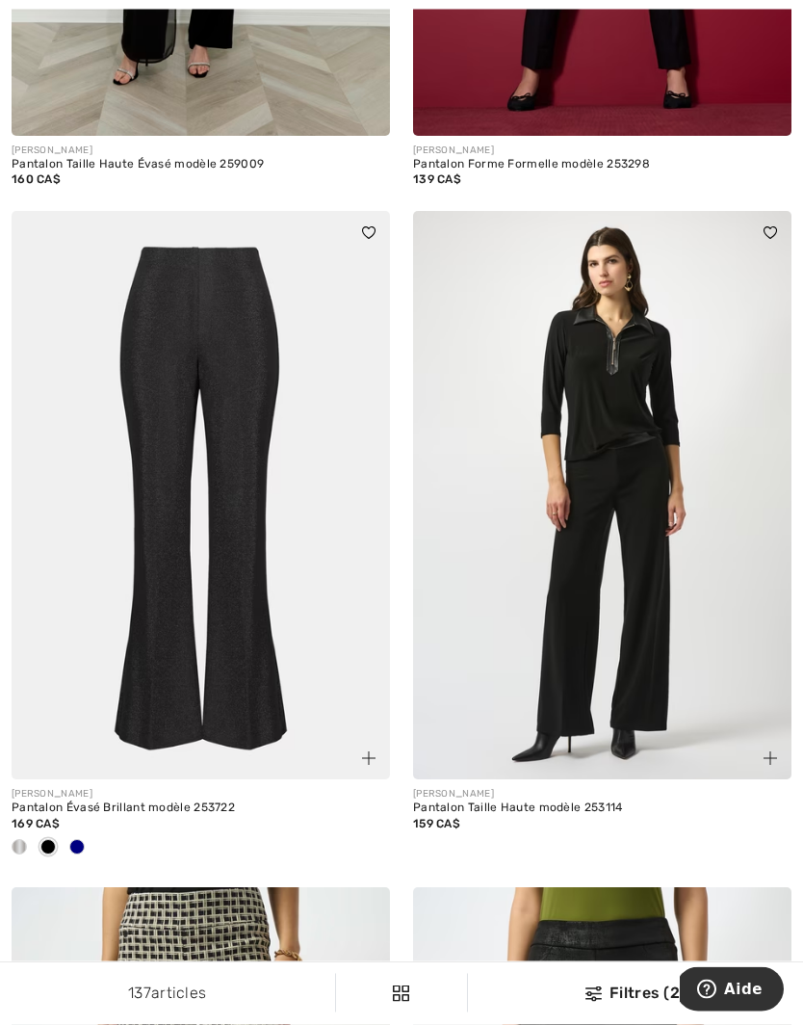
click at [635, 651] on img at bounding box center [602, 496] width 378 height 568
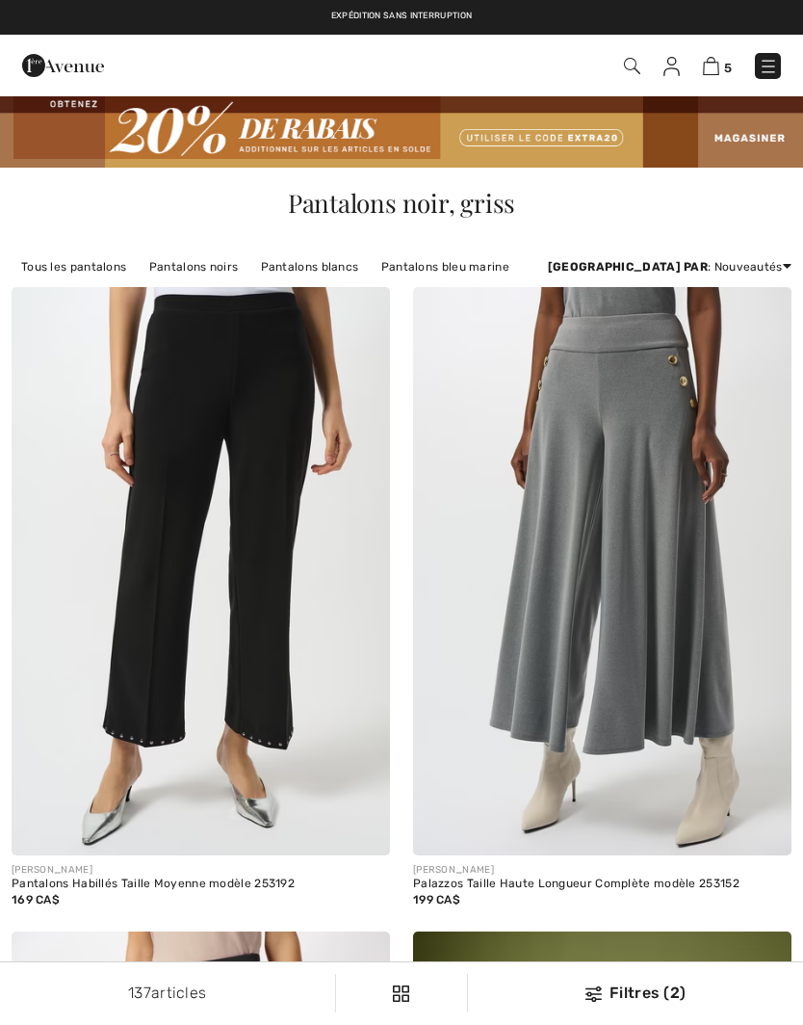
scroll to position [6213, 0]
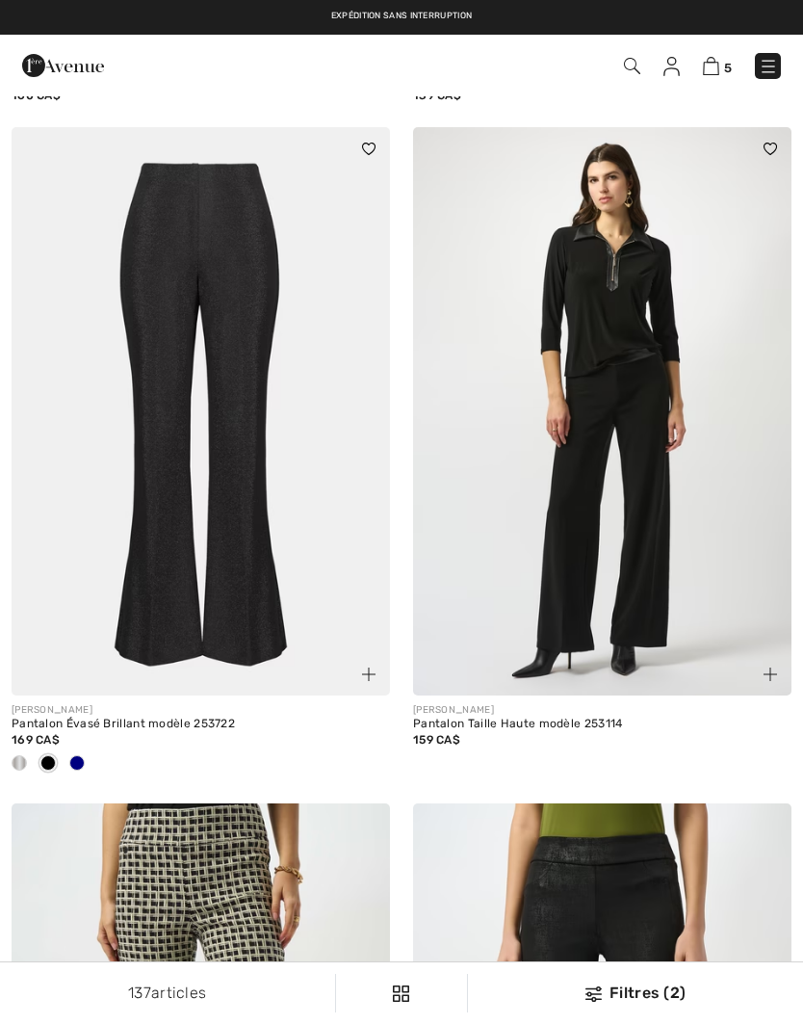
checkbox input "true"
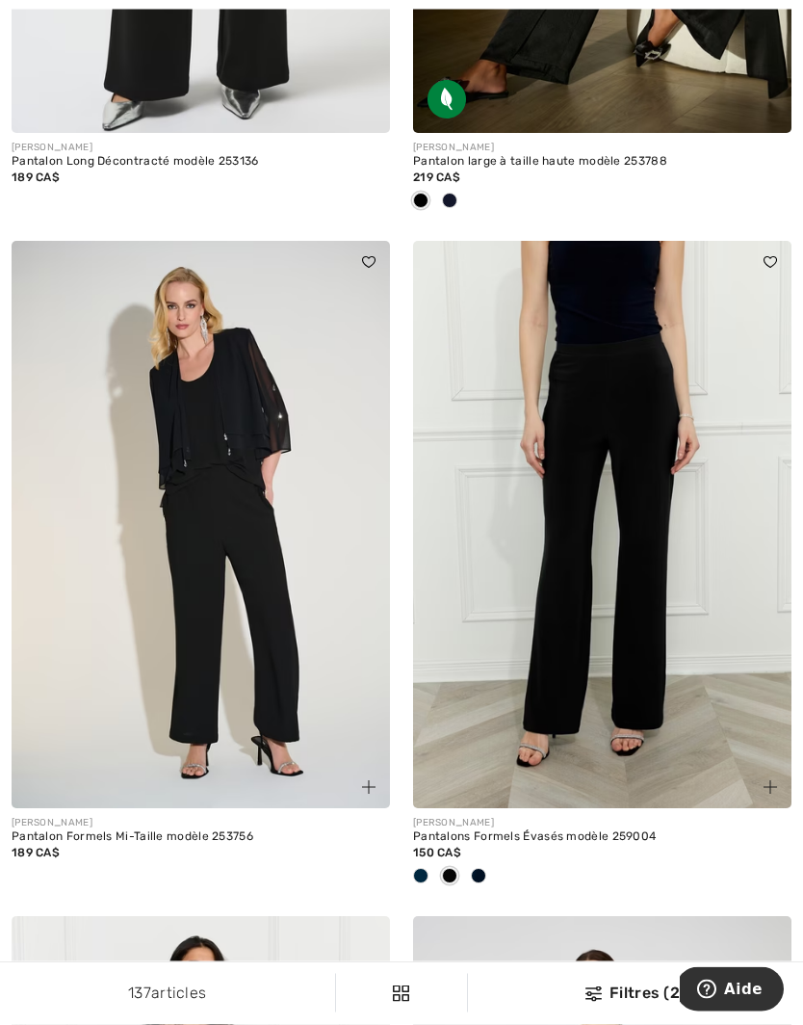
scroll to position [8889, 0]
click at [482, 868] on span at bounding box center [478, 875] width 15 height 15
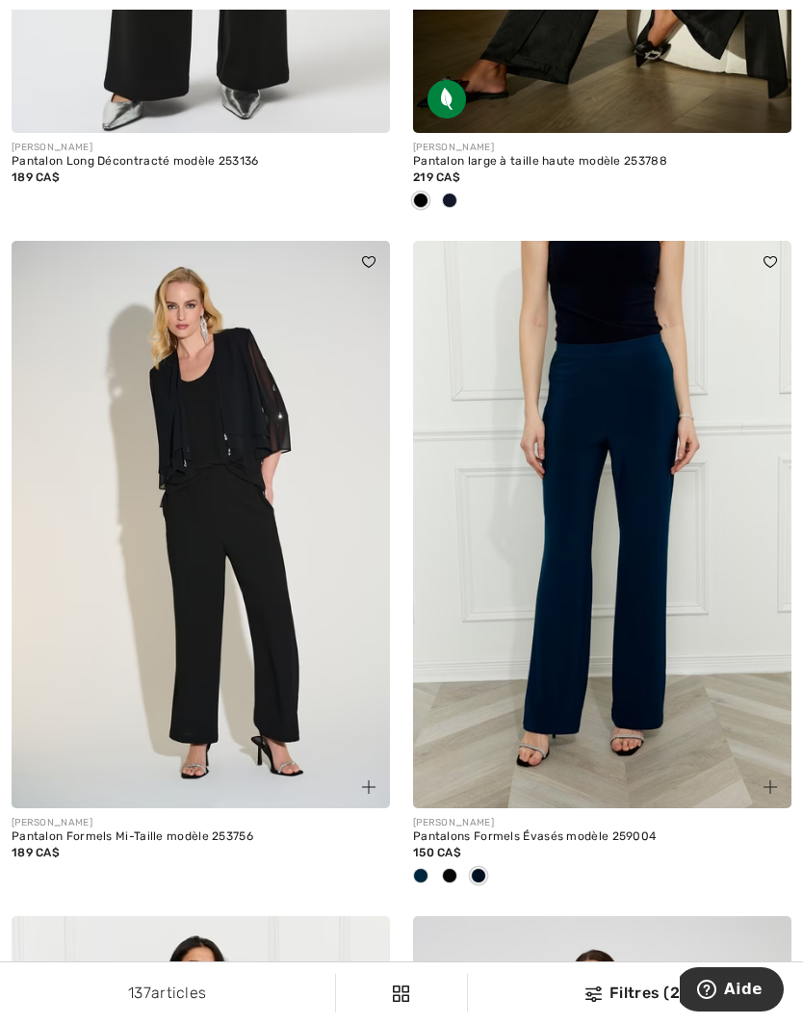
click at [481, 868] on span at bounding box center [478, 875] width 15 height 15
click at [419, 868] on span at bounding box center [420, 875] width 15 height 15
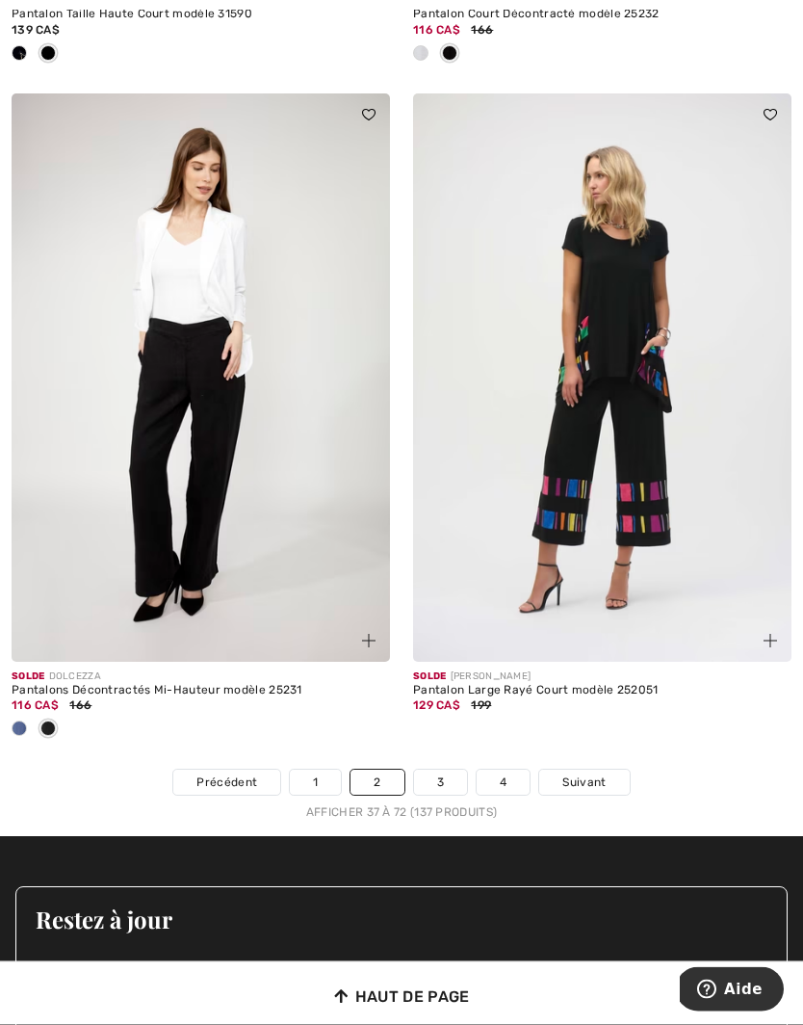
scroll to position [11721, 0]
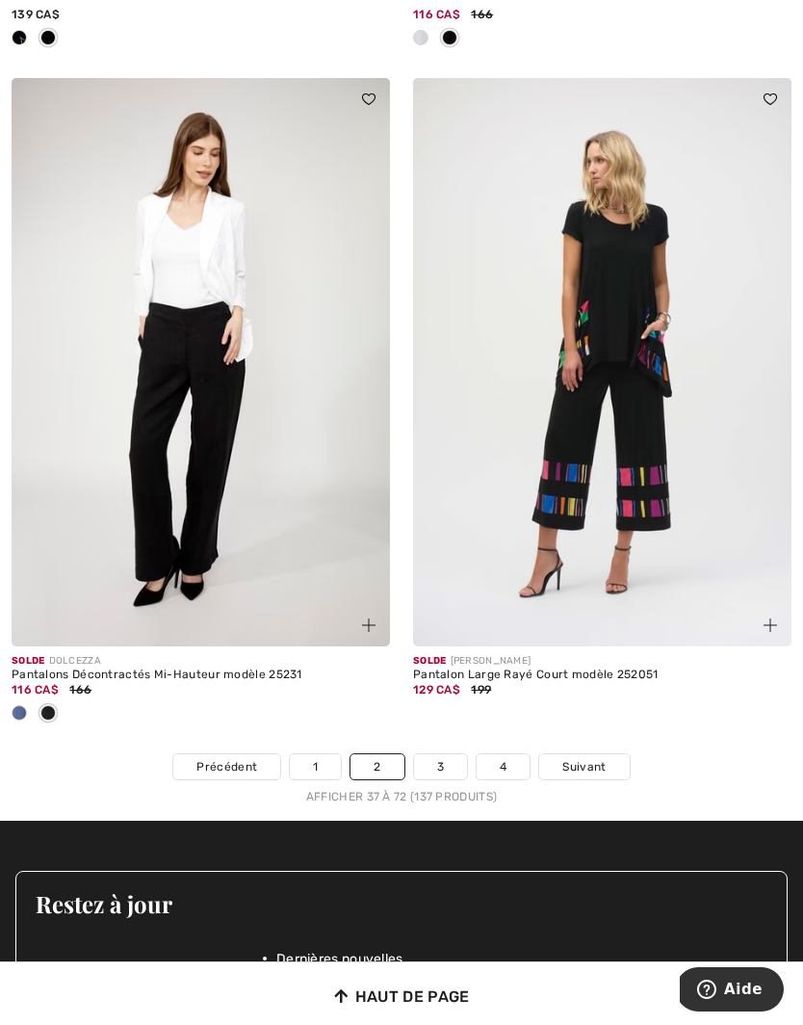
click at [24, 705] on span at bounding box center [19, 712] width 15 height 15
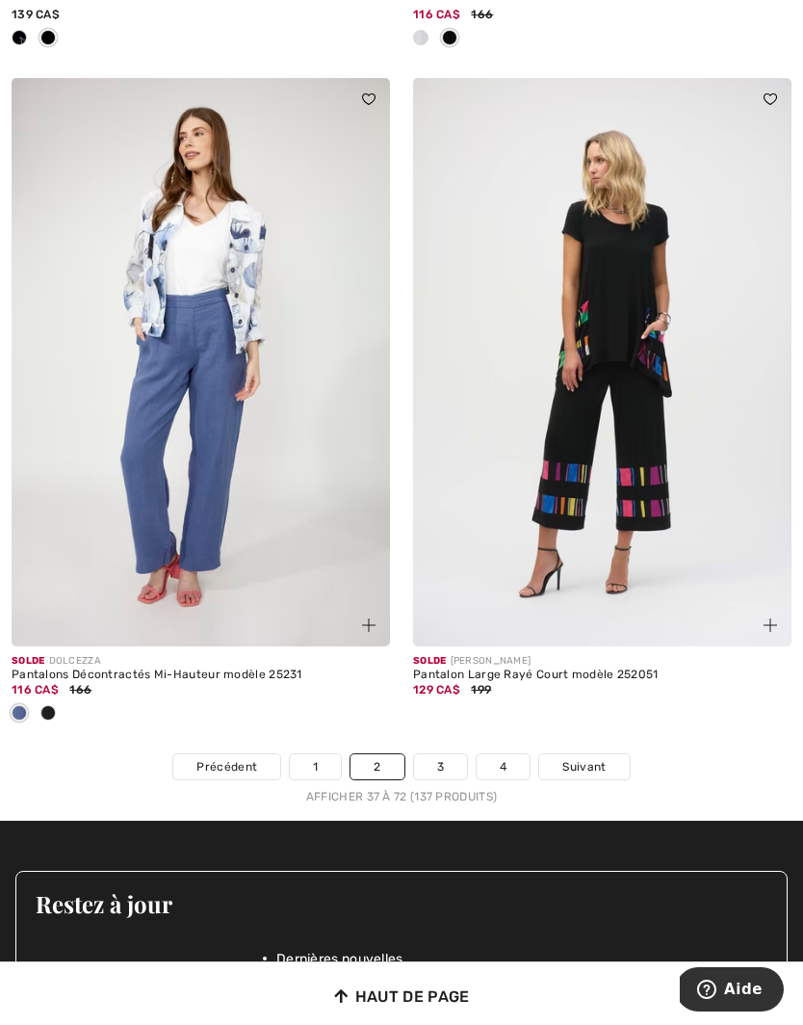
click at [598, 758] on span "Suivant" at bounding box center [583, 766] width 43 height 17
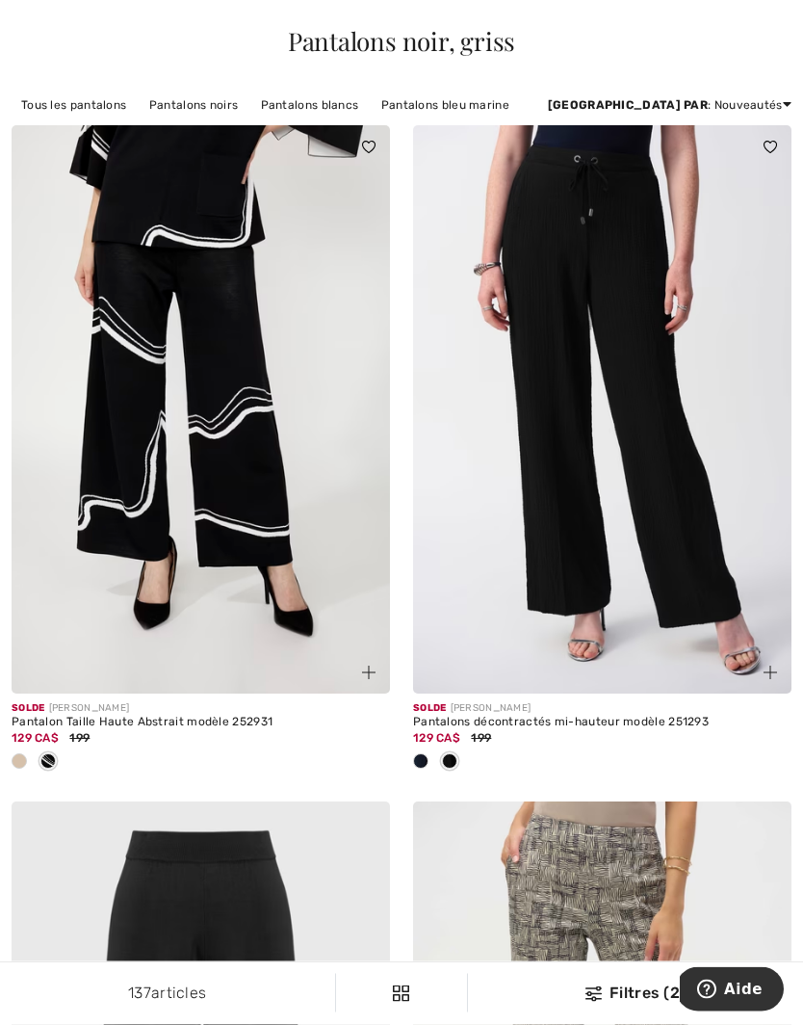
scroll to position [163, 0]
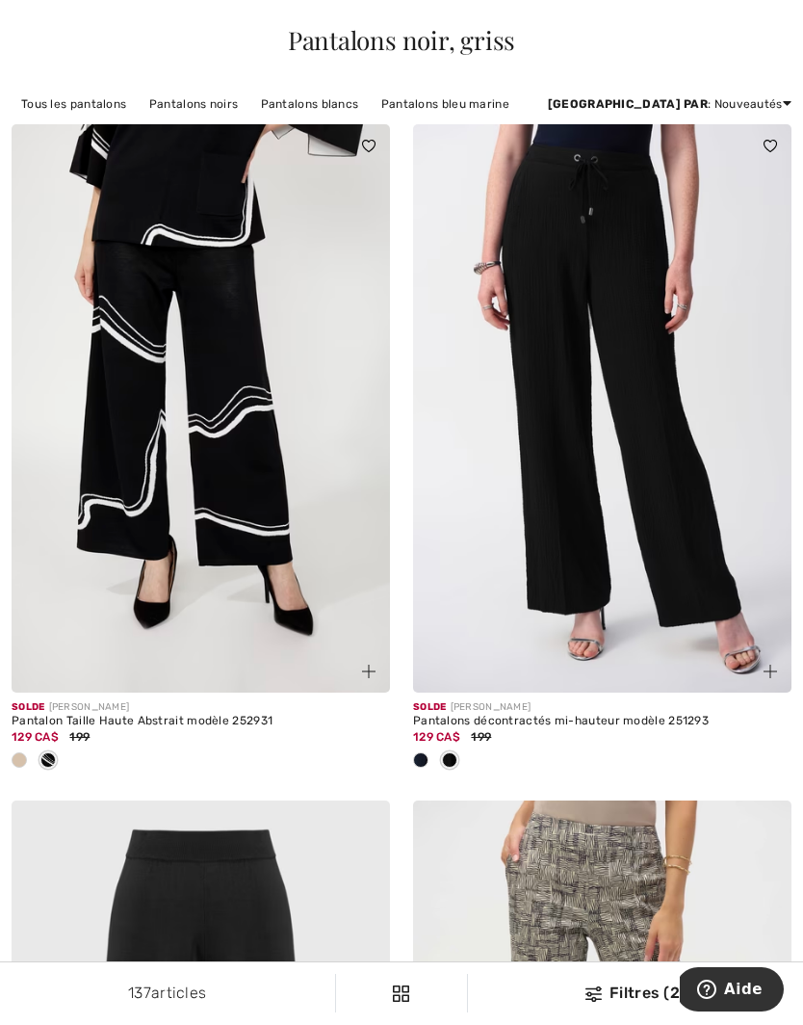
click at [424, 763] on span at bounding box center [420, 759] width 15 height 15
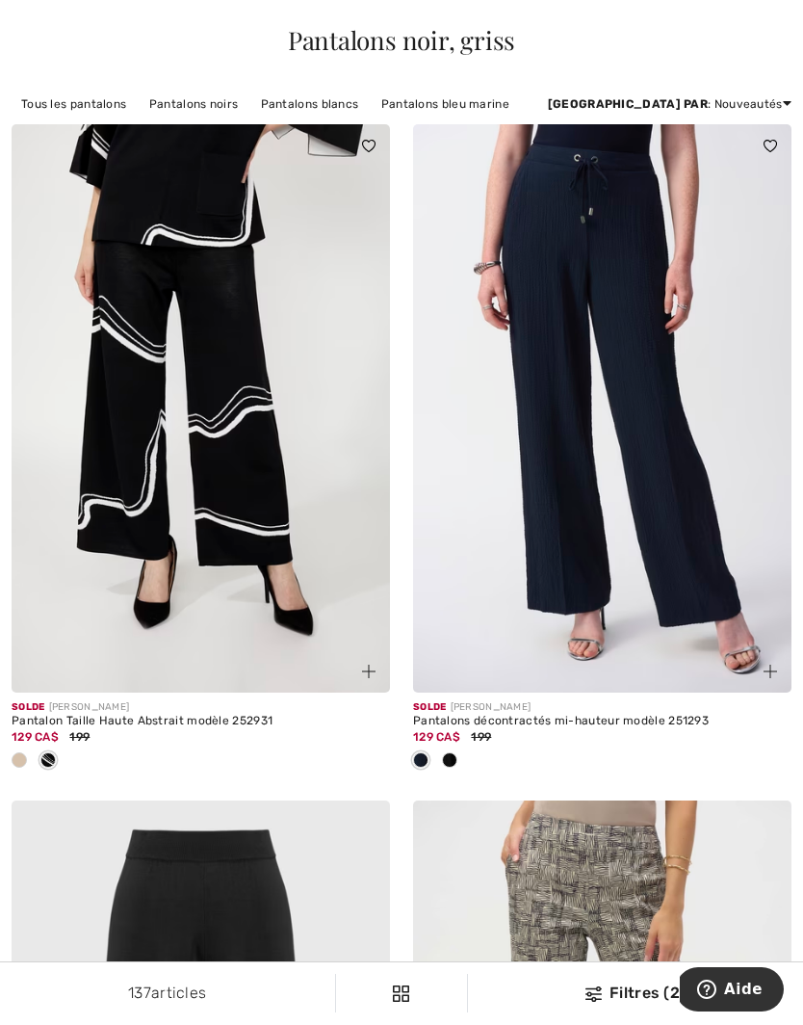
click at [457, 757] on div at bounding box center [449, 761] width 29 height 32
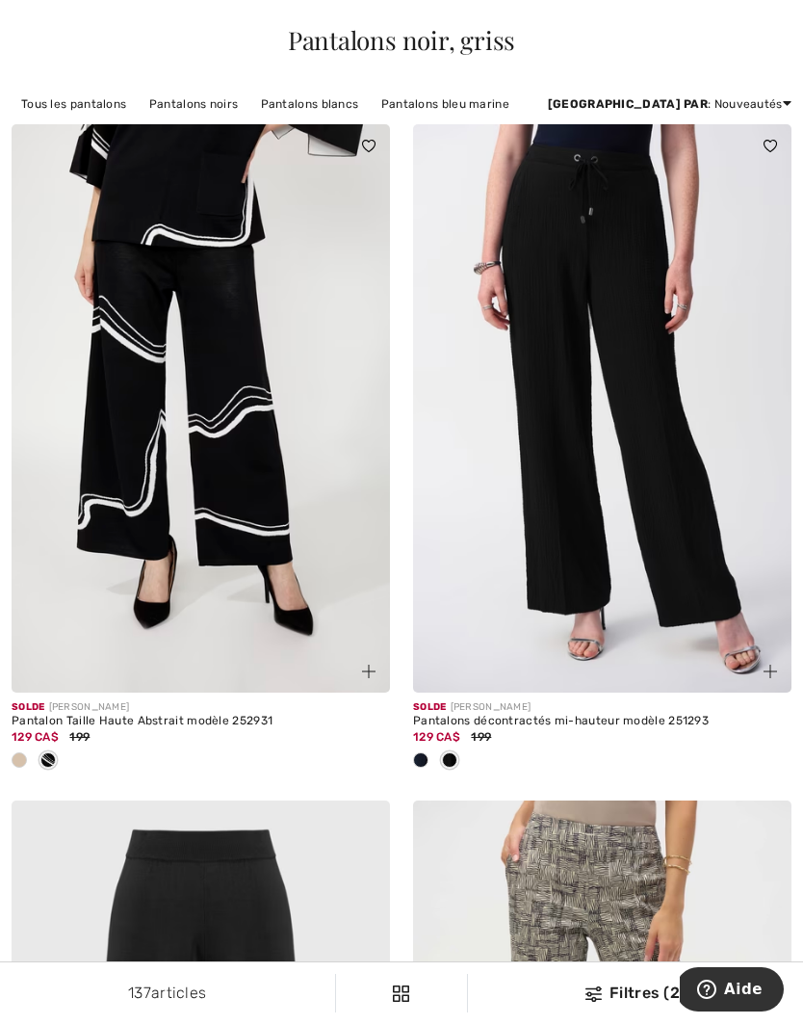
click at [446, 764] on span at bounding box center [449, 759] width 15 height 15
click at [660, 469] on img at bounding box center [602, 408] width 378 height 568
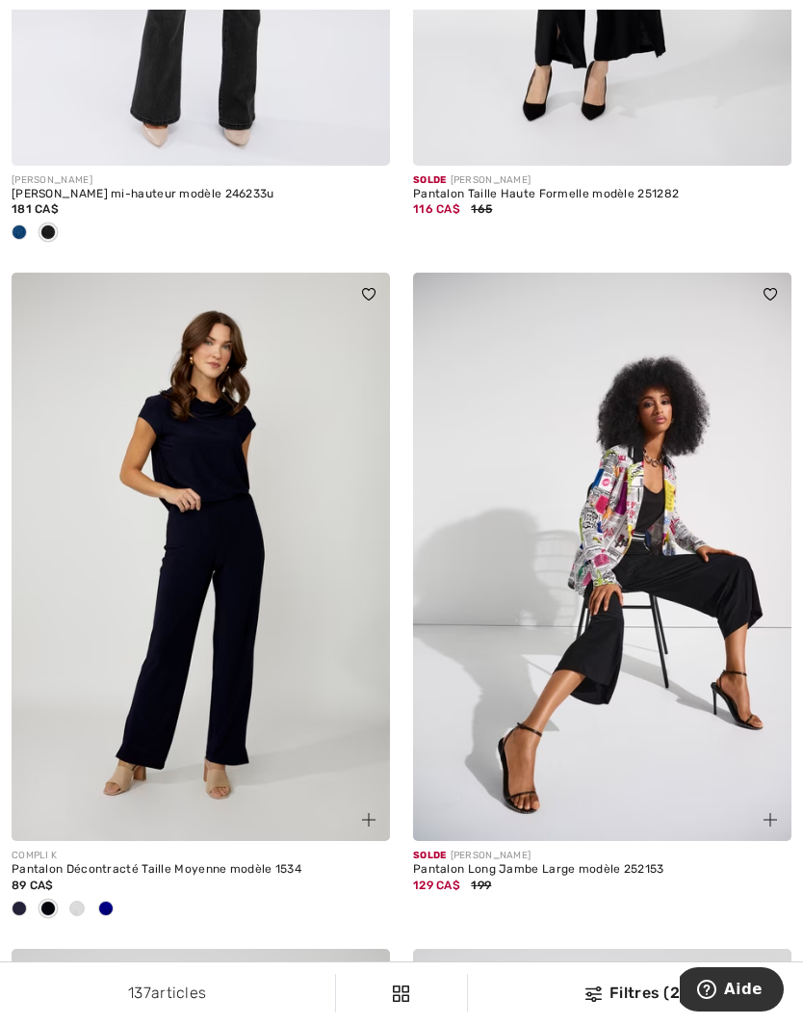
scroll to position [2050, 0]
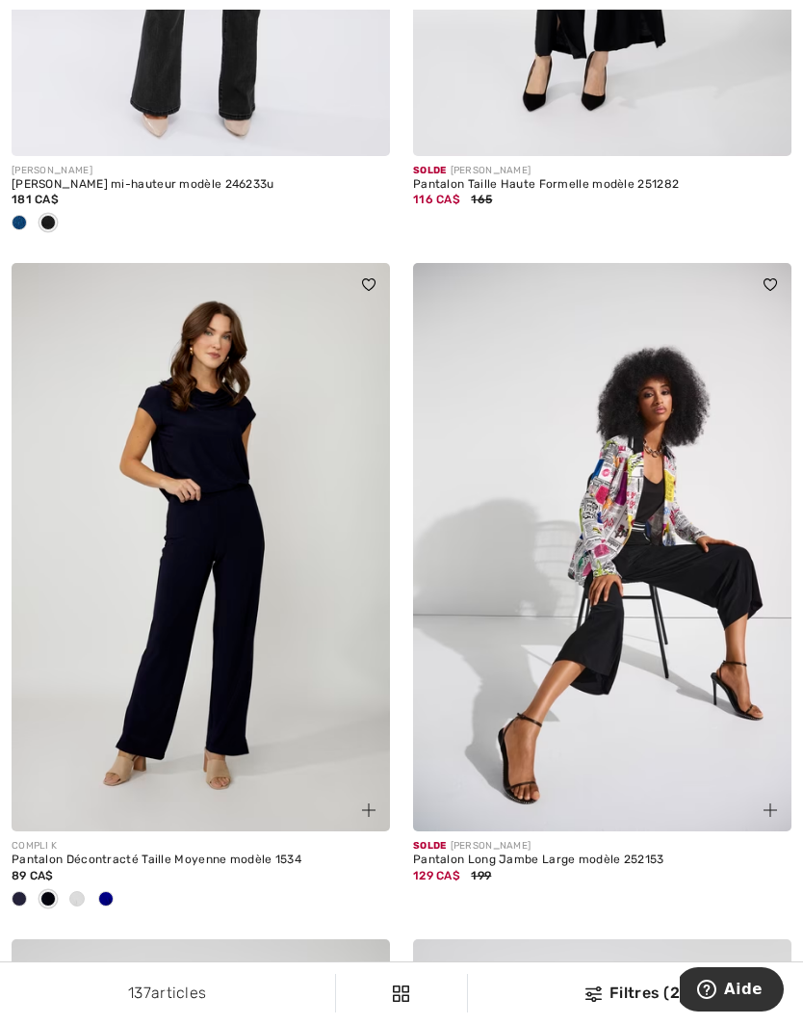
click at [83, 899] on span at bounding box center [76, 898] width 15 height 15
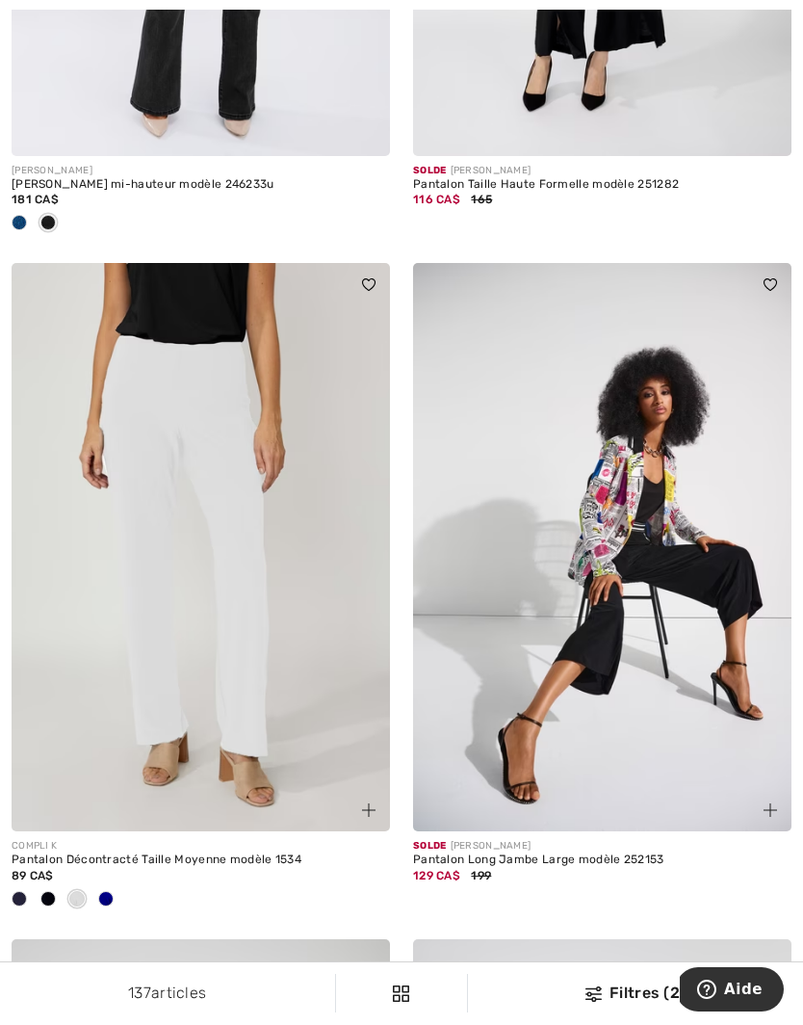
click at [107, 897] on span at bounding box center [105, 898] width 15 height 15
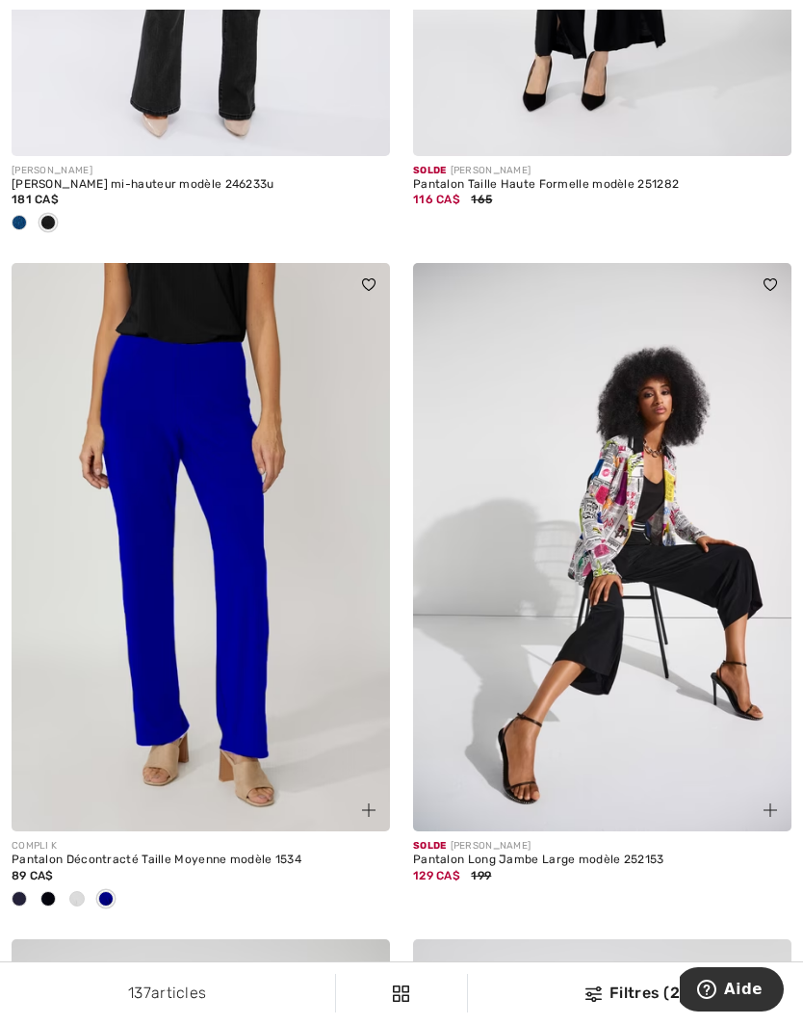
click at [27, 886] on div at bounding box center [19, 900] width 29 height 32
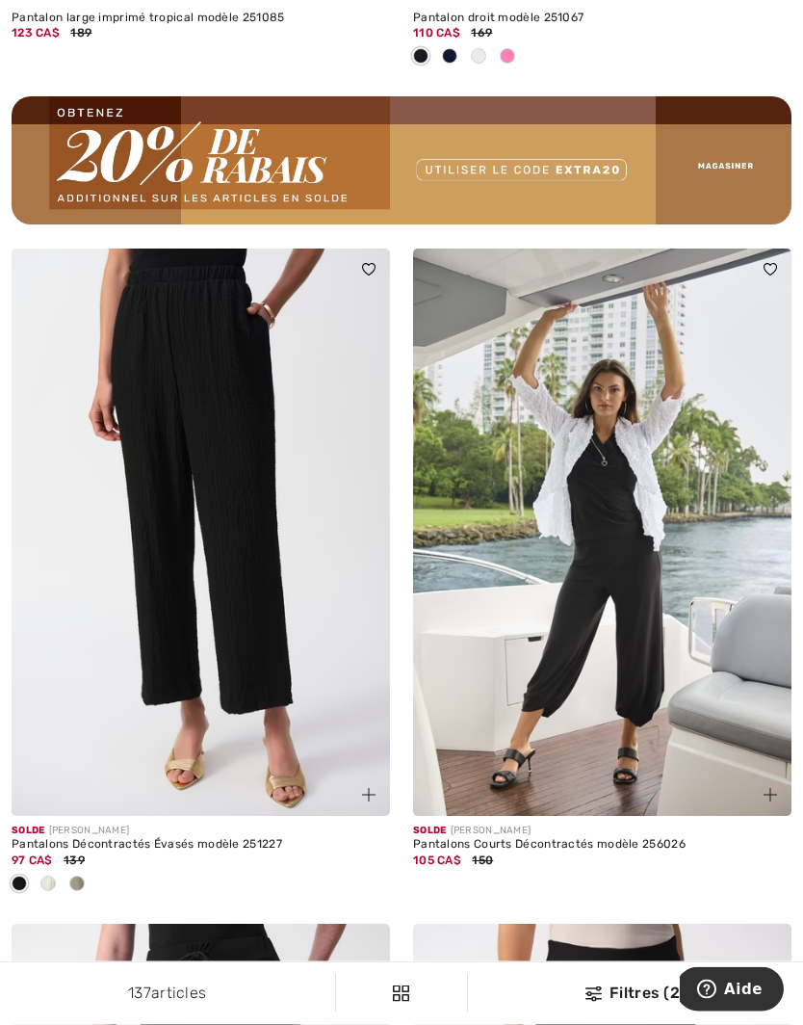
scroll to position [8333, 0]
click at [81, 875] on span at bounding box center [76, 882] width 15 height 15
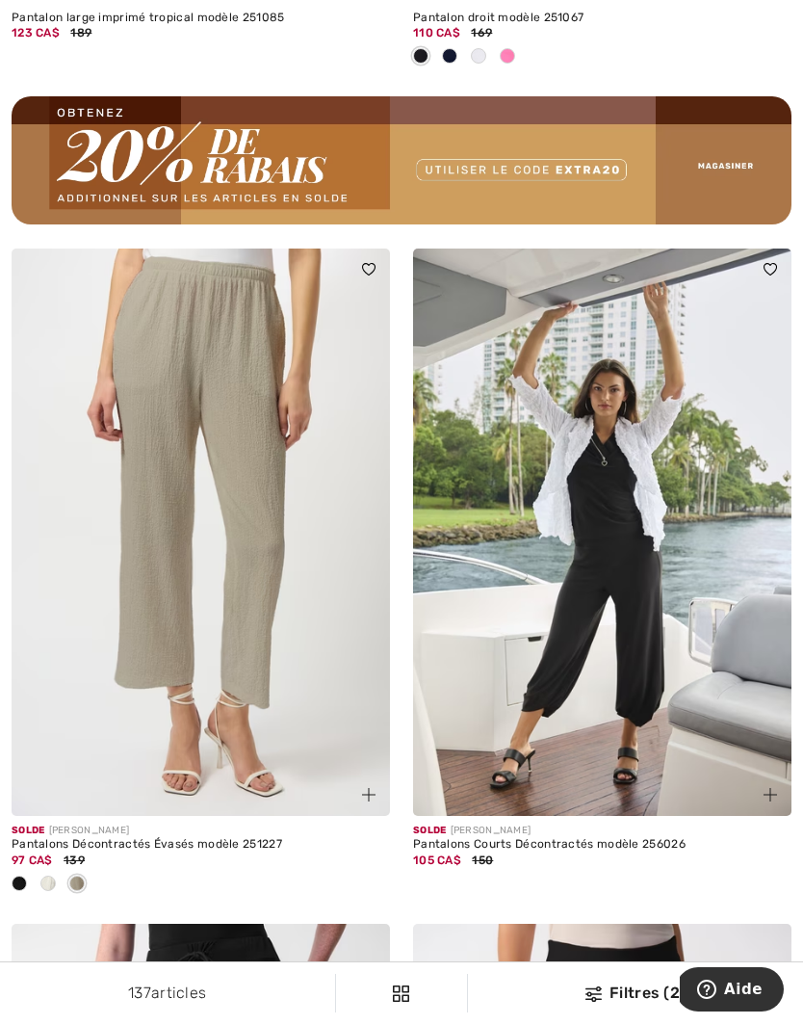
click at [53, 875] on span at bounding box center [47, 882] width 15 height 15
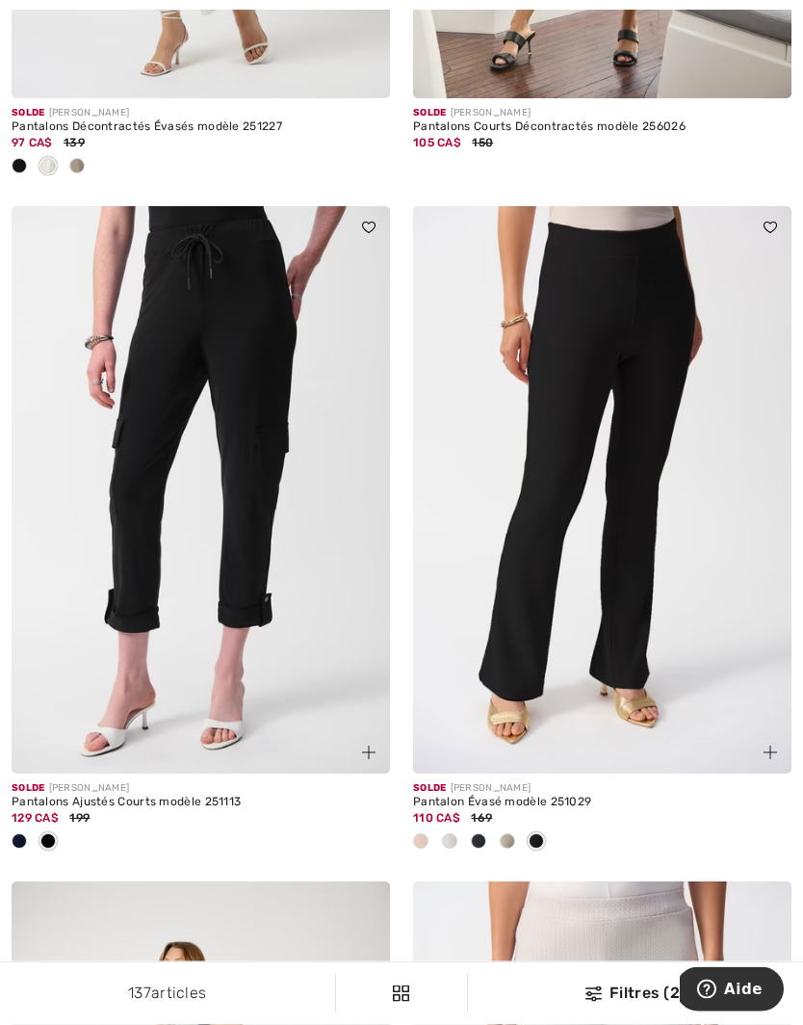
scroll to position [9051, 0]
click at [451, 833] on span at bounding box center [449, 840] width 15 height 15
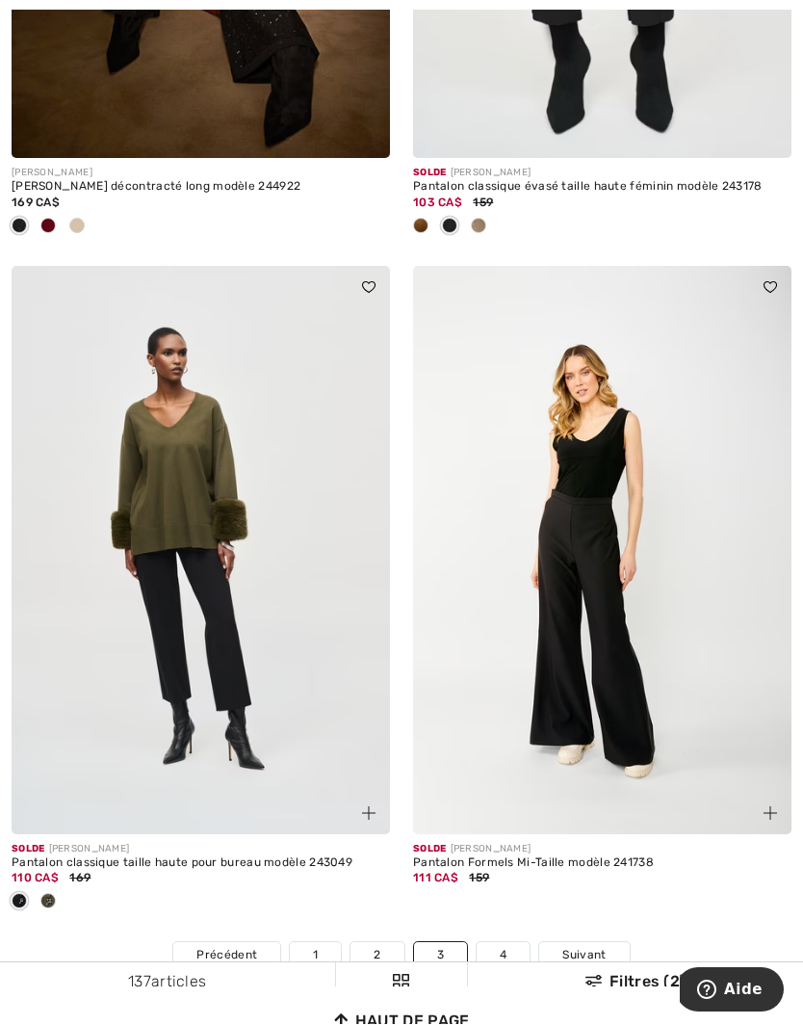
scroll to position [11649, 0]
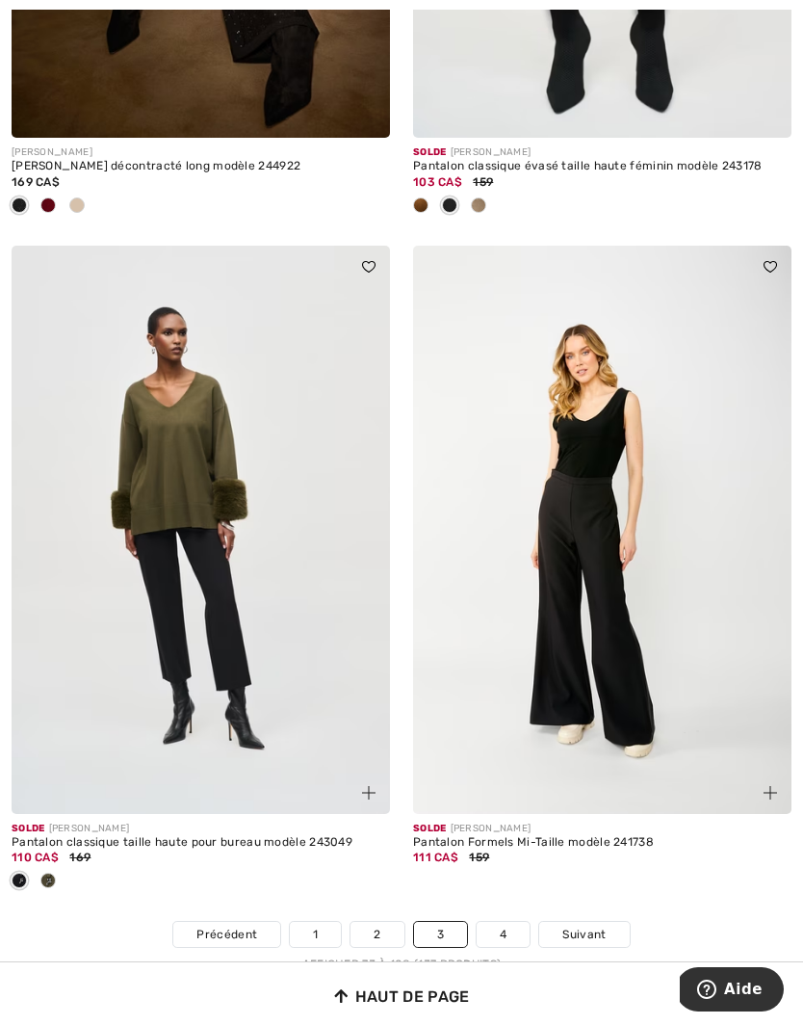
click at [588, 925] on span "Suivant" at bounding box center [583, 933] width 43 height 17
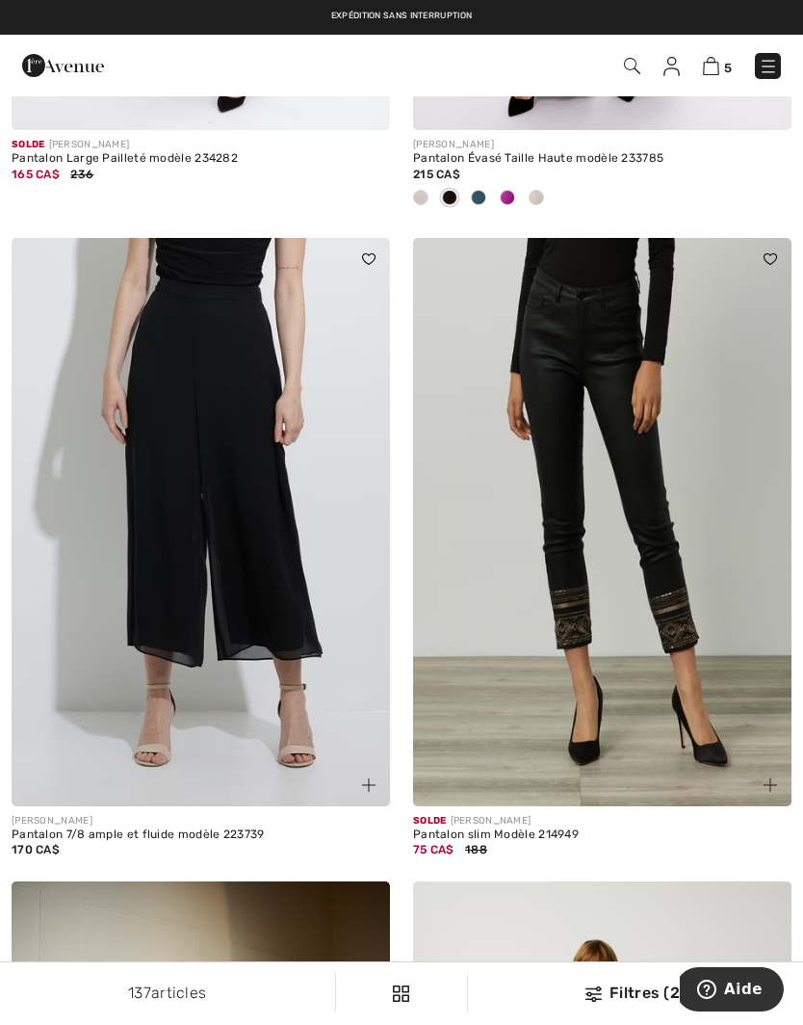
scroll to position [5549, 0]
